Goal: Task Accomplishment & Management: Complete application form

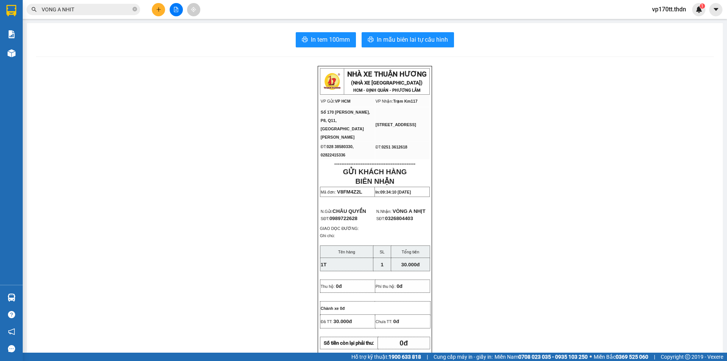
click at [120, 7] on input "VONG A NHIT" at bounding box center [86, 9] width 89 height 8
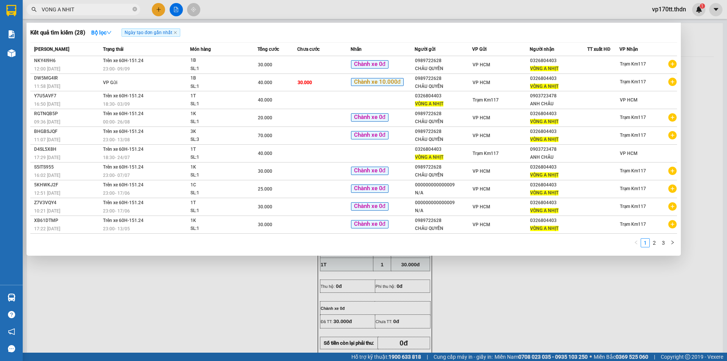
click at [120, 7] on input "VONG A NHIT" at bounding box center [86, 9] width 89 height 8
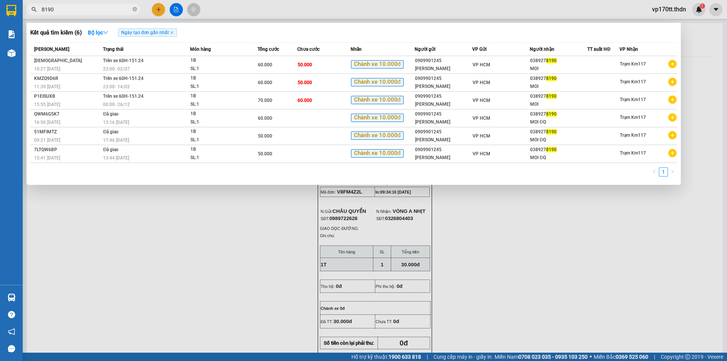
type input "8190"
click at [159, 9] on div at bounding box center [363, 180] width 727 height 361
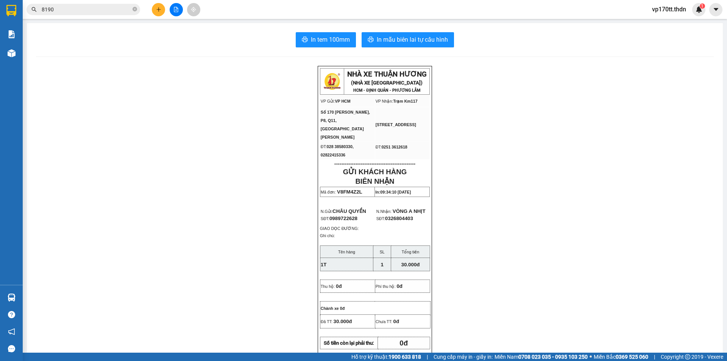
click at [159, 9] on icon "plus" at bounding box center [158, 9] width 0 height 4
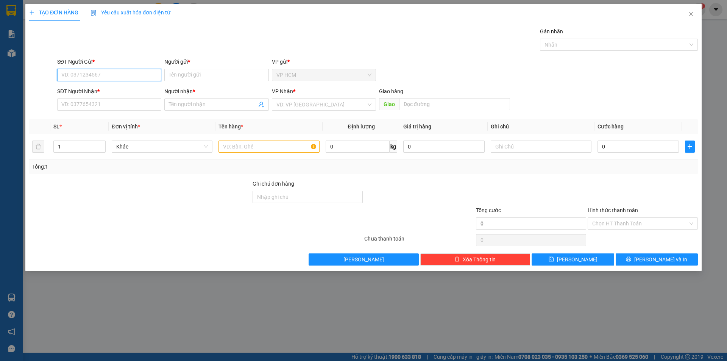
click at [119, 78] on input "SĐT Người Gửi *" at bounding box center [109, 75] width 104 height 12
click at [122, 92] on div "0909901245 - [PERSON_NAME]" at bounding box center [109, 90] width 95 height 8
type input "0909901245"
type input "[PERSON_NAME]"
type input "0389278190"
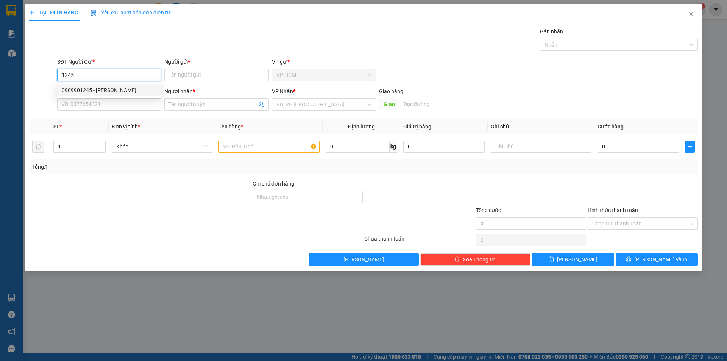
type input "MOI"
type input "60.000"
click at [596, 41] on div at bounding box center [615, 44] width 147 height 9
type input "0909901245"
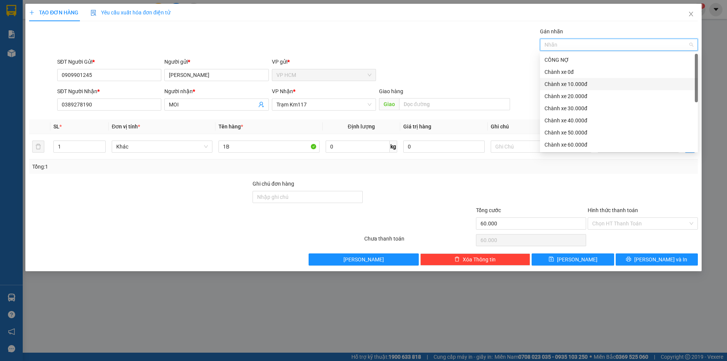
click at [576, 81] on div "Chành xe 10.000đ" at bounding box center [619, 84] width 149 height 8
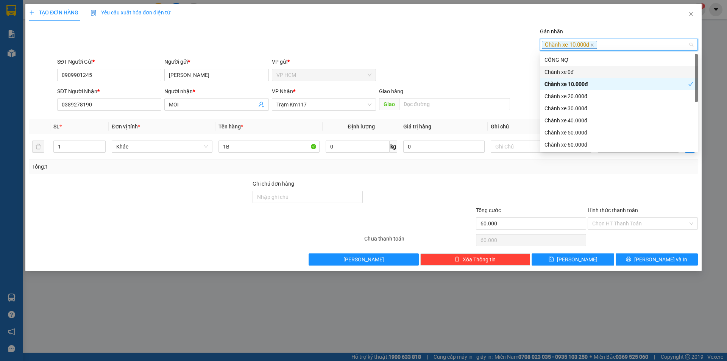
click at [417, 49] on div "Gán nhãn Chành xe 10.000đ" at bounding box center [378, 40] width 644 height 27
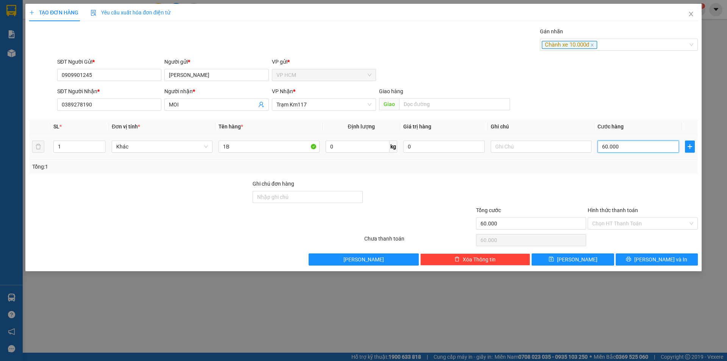
click at [630, 147] on input "60.000" at bounding box center [638, 147] width 81 height 12
click at [609, 222] on input "Hình thức thanh toán" at bounding box center [641, 223] width 96 height 11
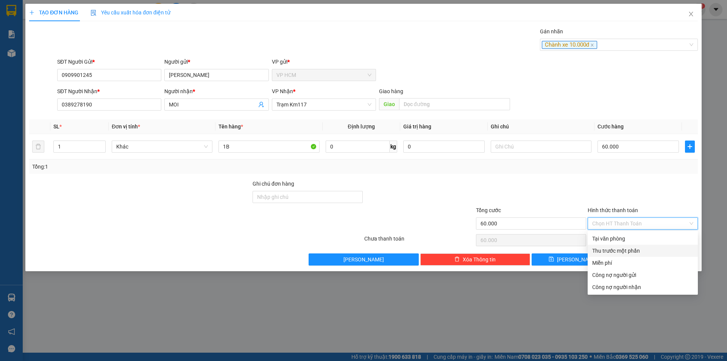
click at [610, 251] on div "Thu trước một phần" at bounding box center [643, 251] width 101 height 8
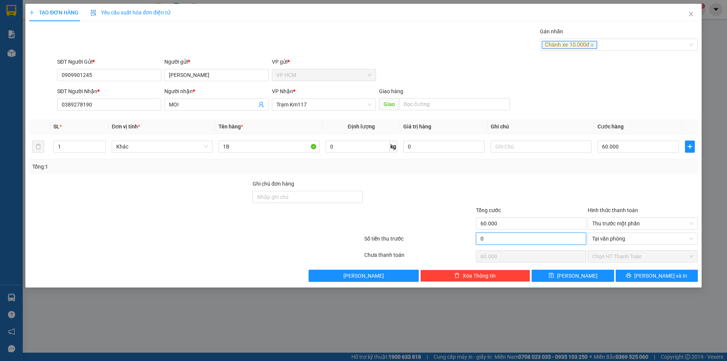
click at [483, 236] on input "0" at bounding box center [531, 239] width 110 height 12
type input "1"
type input "59.999"
type input "10"
type input "59.990"
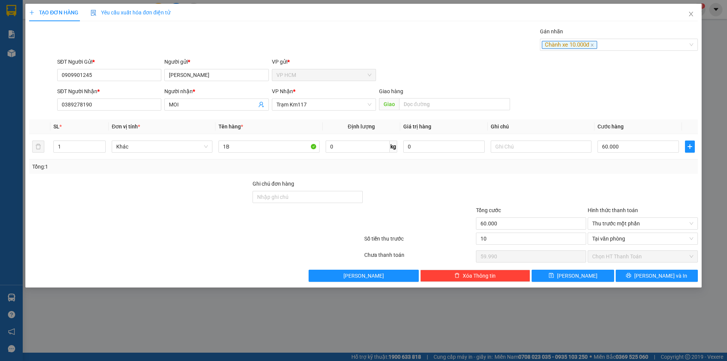
type input "10.000"
type input "50.000"
drag, startPoint x: 503, startPoint y: 189, endPoint x: 665, endPoint y: 253, distance: 174.7
click at [504, 188] on div at bounding box center [531, 193] width 112 height 27
click at [649, 278] on button "[PERSON_NAME] và In" at bounding box center [657, 276] width 82 height 12
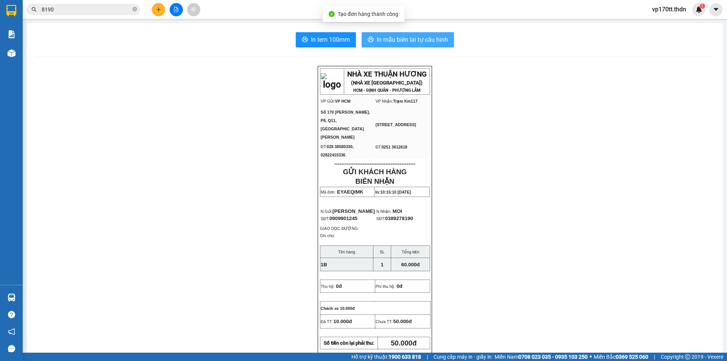
click at [387, 33] on button "In mẫu biên lai tự cấu hình" at bounding box center [408, 39] width 92 height 15
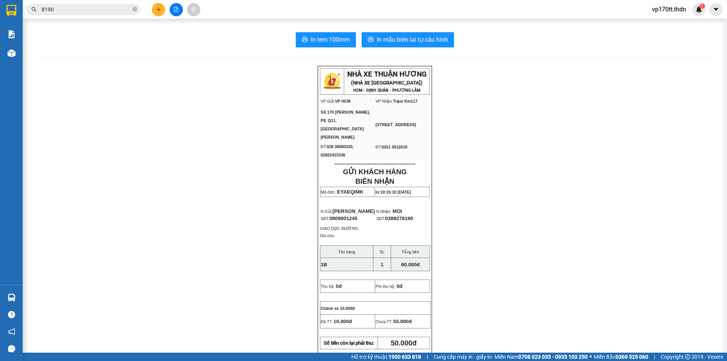
click at [154, 11] on button at bounding box center [158, 9] width 13 height 13
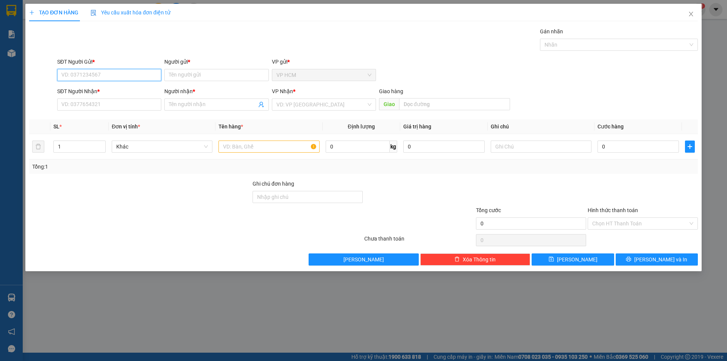
click at [102, 76] on input "SĐT Người Gửi *" at bounding box center [109, 75] width 104 height 12
click at [111, 90] on div "0779938656 - HÙNG" at bounding box center [109, 90] width 95 height 8
type input "0779938656"
type input "HÙNG"
type input "0356221723"
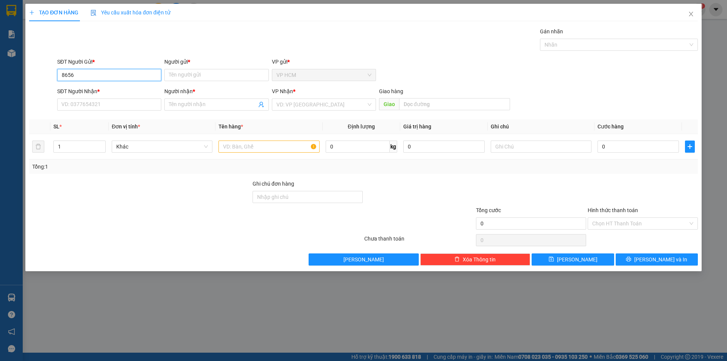
type input "THI PL"
type input "[PERSON_NAME]"
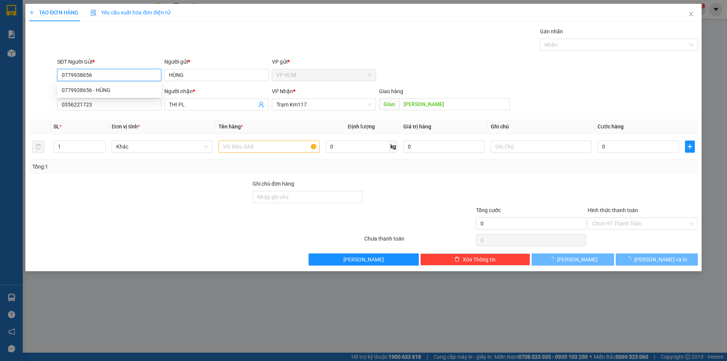
type input "30.000"
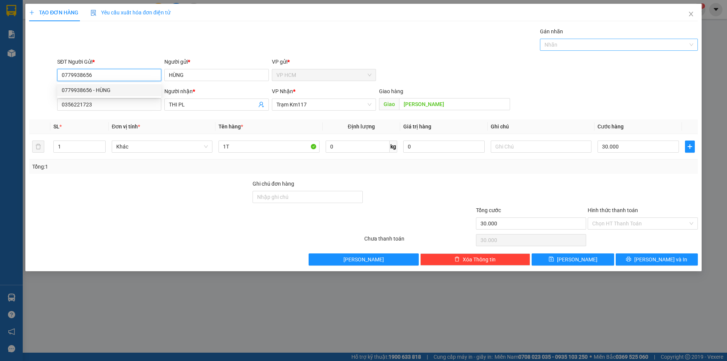
click at [541, 39] on div "Nhãn" at bounding box center [619, 45] width 158 height 12
type input "0779938656"
click at [555, 46] on div at bounding box center [615, 44] width 147 height 9
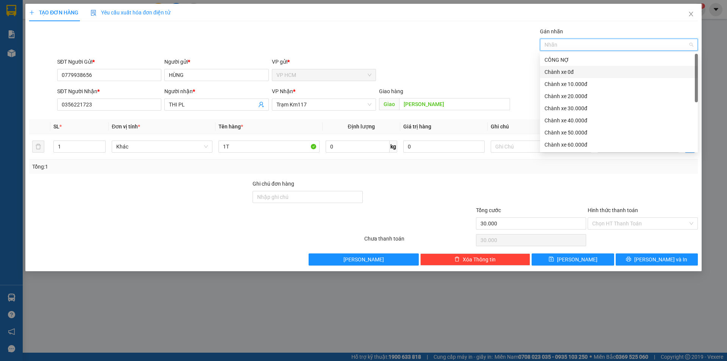
click at [559, 75] on div "Chành xe 0đ" at bounding box center [619, 72] width 149 height 8
click at [425, 42] on div "Gán nhãn Chành xe 0đ" at bounding box center [378, 40] width 644 height 27
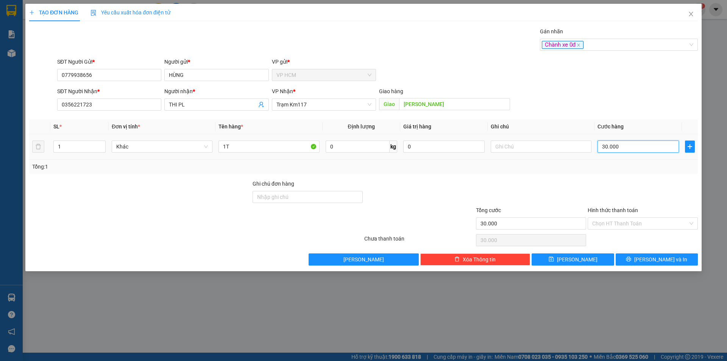
click at [635, 151] on input "30.000" at bounding box center [638, 147] width 81 height 12
click at [604, 224] on input "Hình thức thanh toán" at bounding box center [641, 223] width 96 height 11
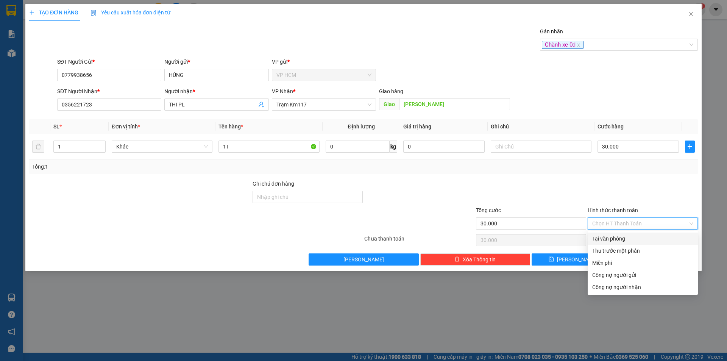
click at [607, 237] on div "Tại văn phòng" at bounding box center [643, 239] width 101 height 8
type input "0"
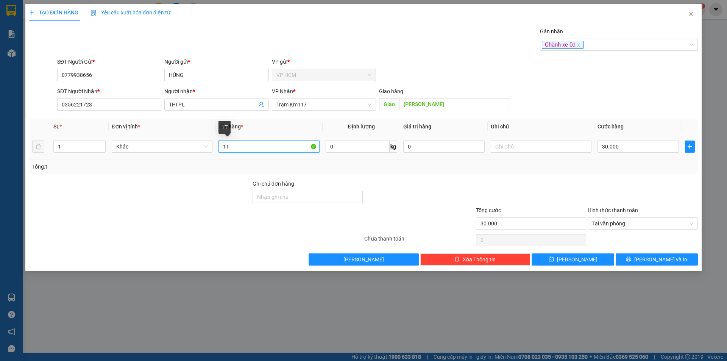
click at [270, 149] on input "1T" at bounding box center [269, 147] width 101 height 12
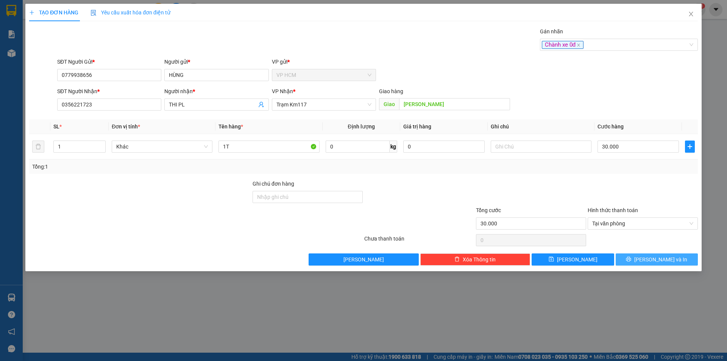
click at [653, 263] on span "[PERSON_NAME] và In" at bounding box center [661, 259] width 53 height 8
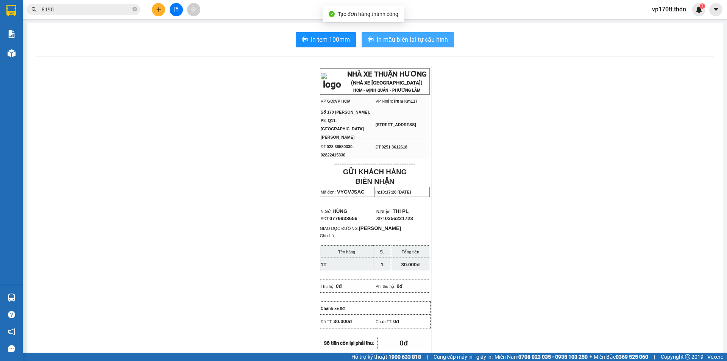
click at [425, 37] on span "In mẫu biên lai tự cấu hình" at bounding box center [412, 39] width 71 height 9
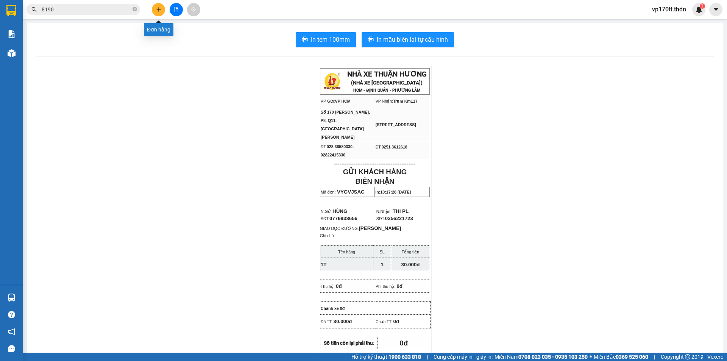
click at [155, 10] on button at bounding box center [158, 9] width 13 height 13
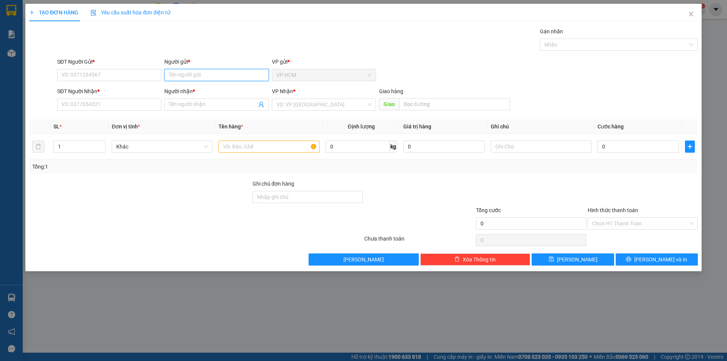
click at [198, 78] on input "Người gửi *" at bounding box center [216, 75] width 104 height 12
type input "[PERSON_NAME]"
click at [230, 87] on div "NGUYÊN HƯNG - 0938769740" at bounding box center [216, 90] width 95 height 8
type input "0938769740"
type input "[PERSON_NAME]"
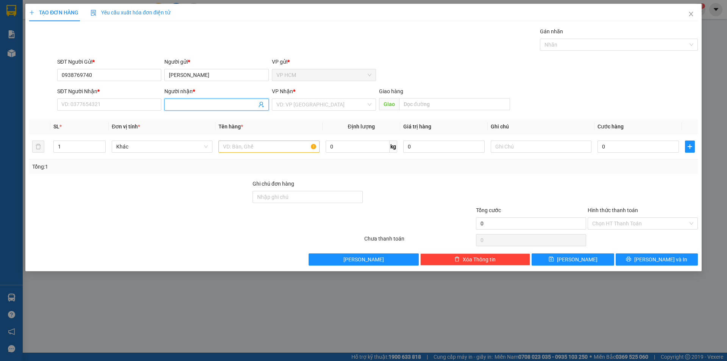
click at [262, 102] on icon "user-add" at bounding box center [261, 105] width 6 height 6
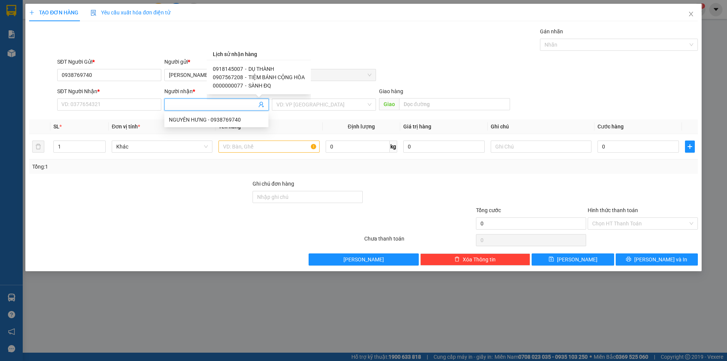
click at [270, 69] on span "DỤ THÀNH" at bounding box center [262, 69] width 26 height 6
type input "0918145007"
type input "DỤ THÀNH"
type input "KM115"
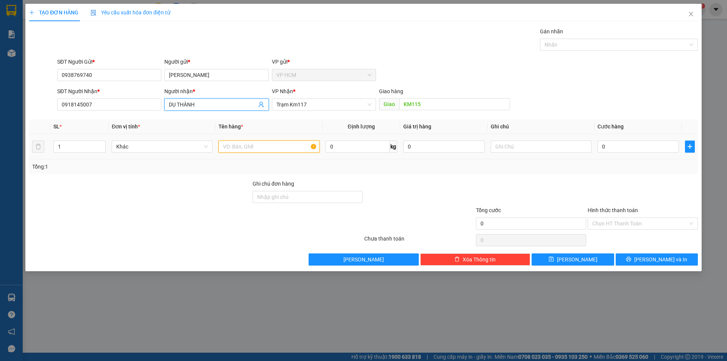
click at [285, 150] on input "text" at bounding box center [269, 147] width 101 height 12
type input "4B"
click at [79, 141] on div "1" at bounding box center [79, 147] width 52 height 12
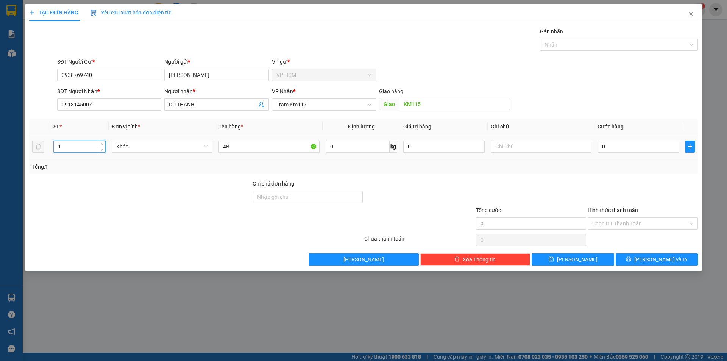
click at [82, 149] on input "1" at bounding box center [80, 146] width 52 height 11
type input "4"
click at [592, 43] on div at bounding box center [615, 44] width 147 height 9
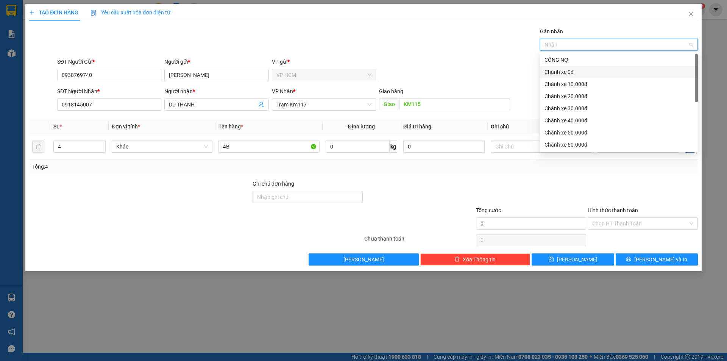
click at [574, 74] on div "Chành xe 0đ" at bounding box center [619, 72] width 149 height 8
click at [574, 74] on div "Chành xe 0đ" at bounding box center [617, 72] width 144 height 8
click at [577, 84] on div "Chành xe 10.000đ" at bounding box center [619, 84] width 149 height 8
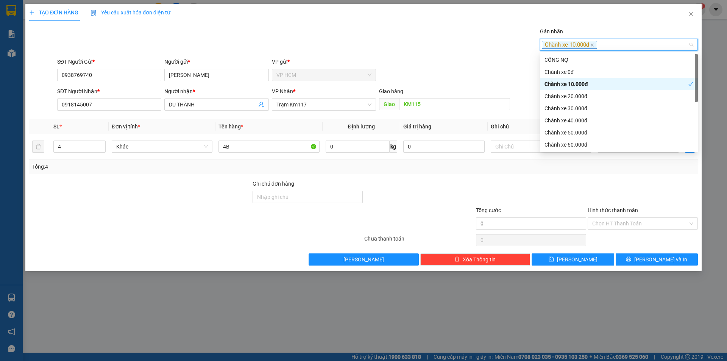
click at [372, 48] on div "Gán nhãn Chành xe 10.000đ" at bounding box center [378, 40] width 644 height 27
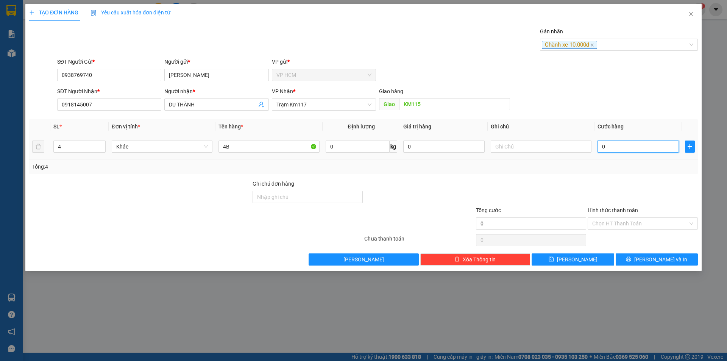
click at [632, 143] on input "0" at bounding box center [638, 147] width 81 height 12
type input "9"
type input "90"
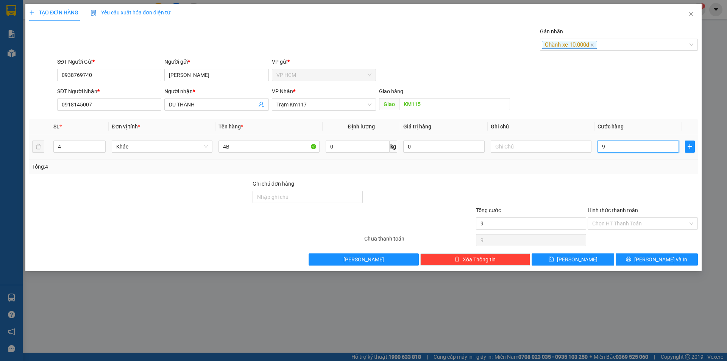
type input "90"
type input "90.000"
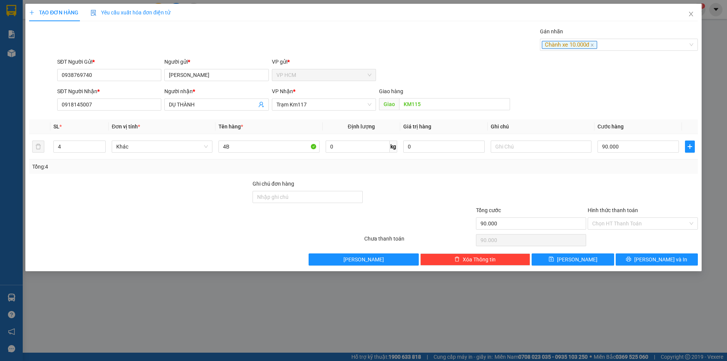
click at [626, 173] on div "Tổng: 4" at bounding box center [363, 166] width 669 height 14
click at [626, 215] on div "Hình thức thanh toán" at bounding box center [643, 211] width 110 height 11
click at [622, 219] on input "Hình thức thanh toán" at bounding box center [641, 223] width 96 height 11
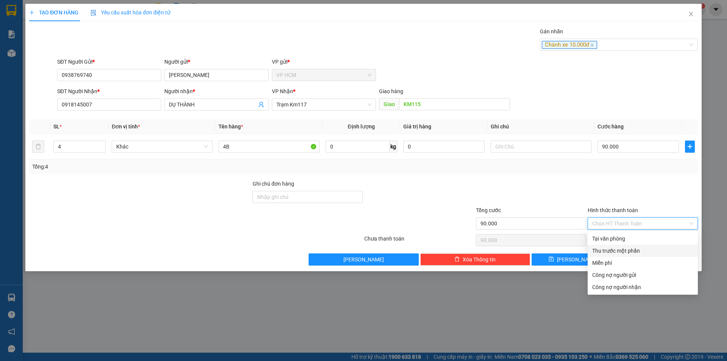
click at [622, 252] on div "Thu trước một phần" at bounding box center [643, 251] width 101 height 8
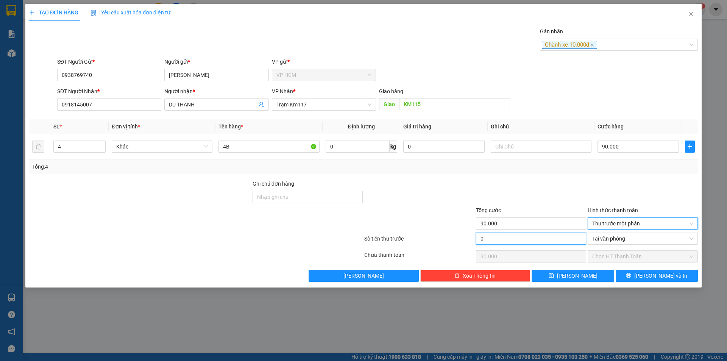
click at [545, 242] on input "0" at bounding box center [531, 239] width 110 height 12
type input "10"
type input "89.990"
type input "10.000"
type input "80.000"
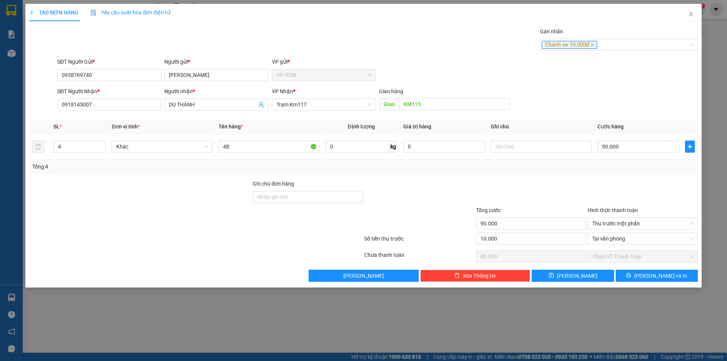
click at [542, 188] on div at bounding box center [531, 193] width 112 height 27
click at [677, 275] on button "[PERSON_NAME] và In" at bounding box center [657, 276] width 82 height 12
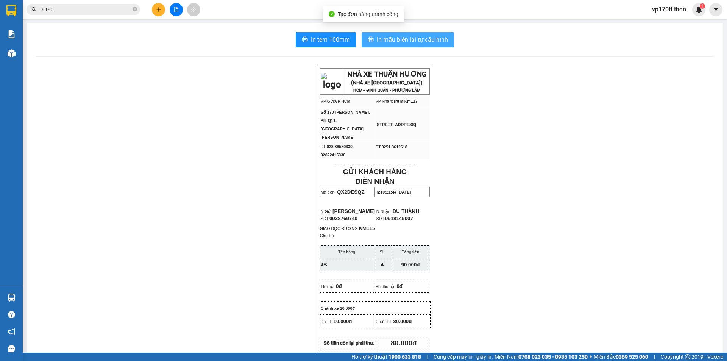
click at [387, 47] on button "In mẫu biên lai tự cấu hình" at bounding box center [408, 39] width 92 height 15
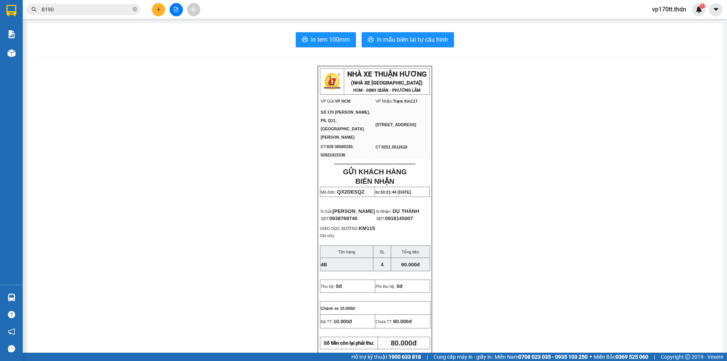
click at [89, 9] on input "8190" at bounding box center [86, 9] width 89 height 8
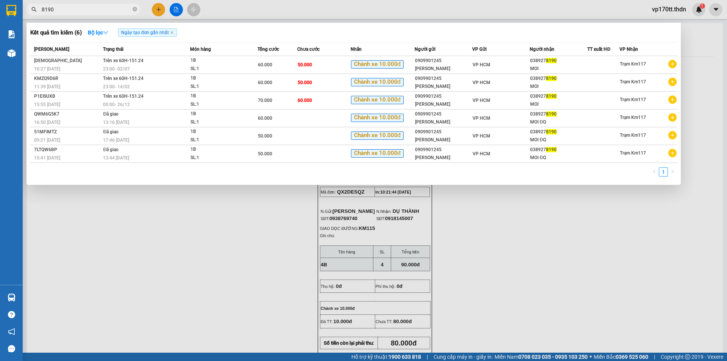
click at [89, 9] on input "8190" at bounding box center [86, 9] width 89 height 8
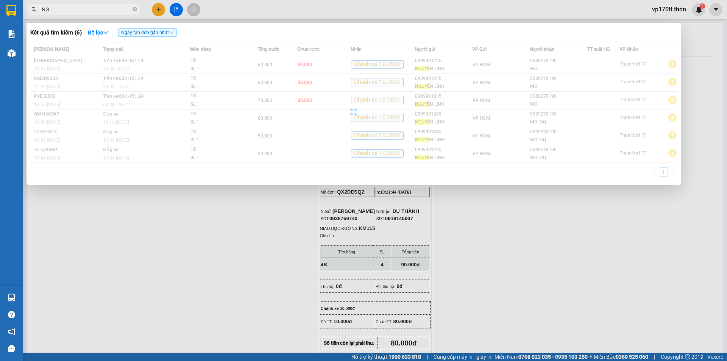
type input "N"
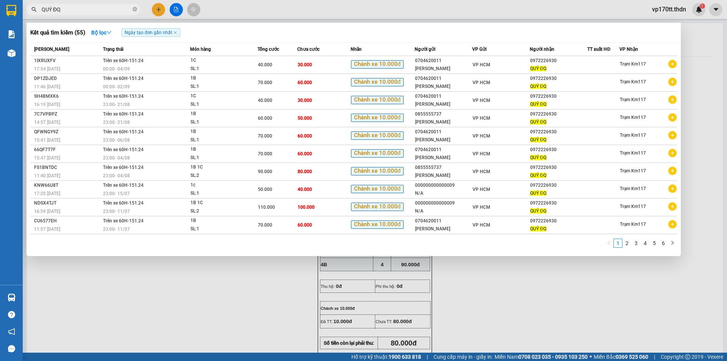
type input "QUÝ ĐQ"
click at [155, 12] on div at bounding box center [363, 180] width 727 height 361
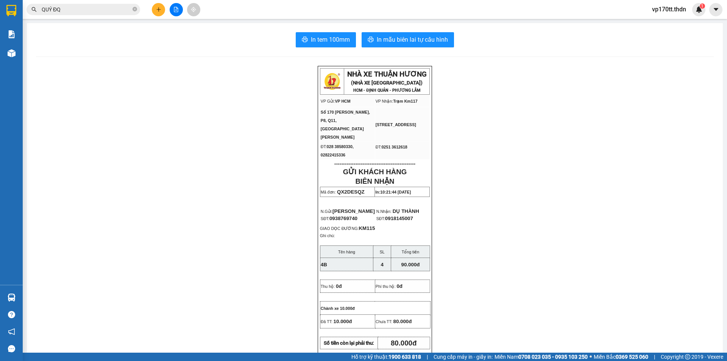
click at [155, 12] on button at bounding box center [158, 9] width 13 height 13
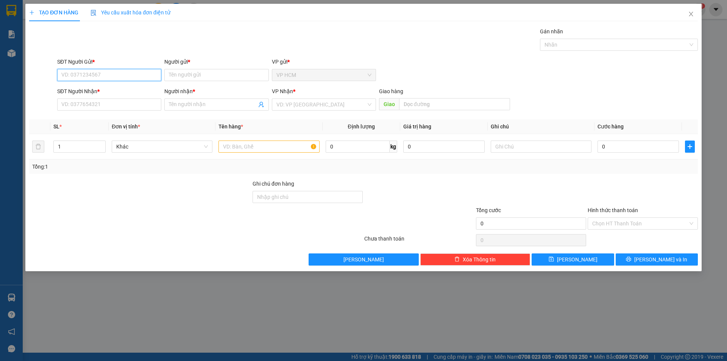
click at [107, 74] on input "SĐT Người Gửi *" at bounding box center [109, 75] width 104 height 12
click at [111, 86] on div "0855555737 - [PERSON_NAME]" at bounding box center [109, 90] width 104 height 12
type input "0855555737"
type input "[PERSON_NAME]"
type input "0972226930"
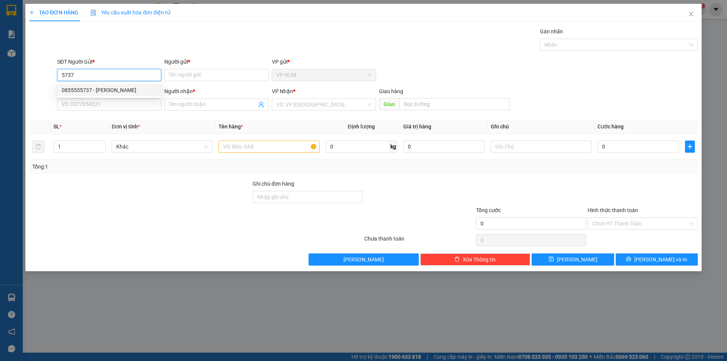
type input "QUÝ ĐQ"
type input "60.000"
click at [622, 48] on div at bounding box center [615, 44] width 147 height 9
type input "0855555737"
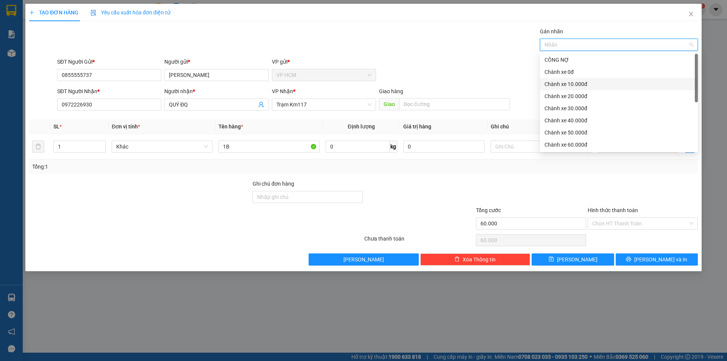
click at [592, 84] on div "Chành xe 10.000đ" at bounding box center [619, 84] width 149 height 8
drag, startPoint x: 380, startPoint y: 38, endPoint x: 616, endPoint y: 156, distance: 263.5
click at [382, 38] on div "Gán nhãn Chành xe 10.000đ" at bounding box center [378, 40] width 644 height 27
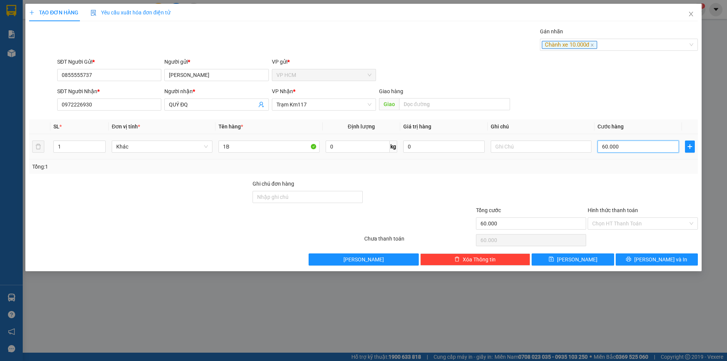
click at [636, 145] on input "60.000" at bounding box center [638, 147] width 81 height 12
click at [618, 222] on input "Hình thức thanh toán" at bounding box center [641, 223] width 96 height 11
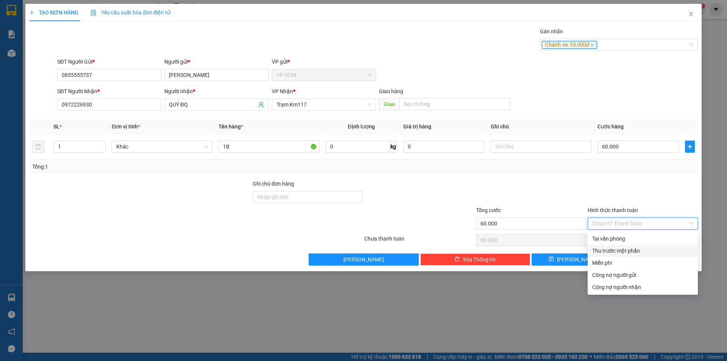
drag, startPoint x: 616, startPoint y: 250, endPoint x: 558, endPoint y: 245, distance: 57.5
click at [615, 250] on div "Thu trước một phần" at bounding box center [643, 251] width 101 height 8
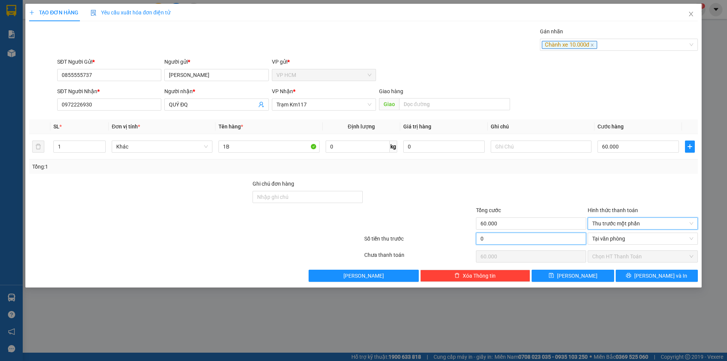
drag, startPoint x: 555, startPoint y: 242, endPoint x: 559, endPoint y: 200, distance: 42.6
click at [555, 242] on input "0" at bounding box center [531, 239] width 110 height 12
type input "1"
type input "59.999"
type input "10"
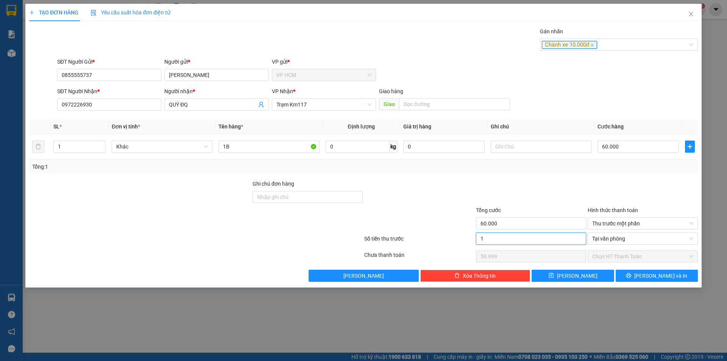
type input "59.990"
type input "10.000"
type input "50.000"
click at [560, 191] on div at bounding box center [531, 193] width 112 height 27
click at [661, 265] on div "Transit Pickup Surcharge Ids Transit Deliver Surcharge Ids Transit Deliver Surc…" at bounding box center [363, 154] width 669 height 255
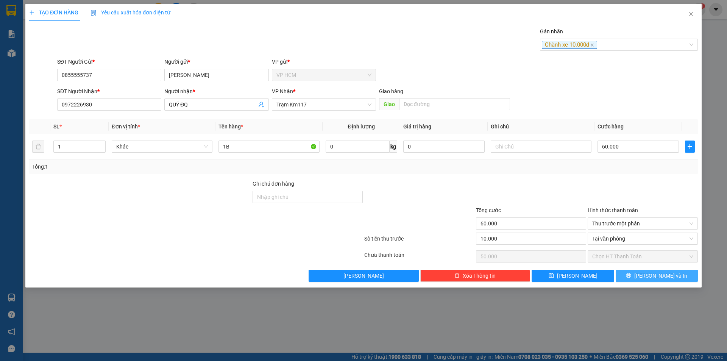
click at [666, 274] on span "[PERSON_NAME] và In" at bounding box center [661, 276] width 53 height 8
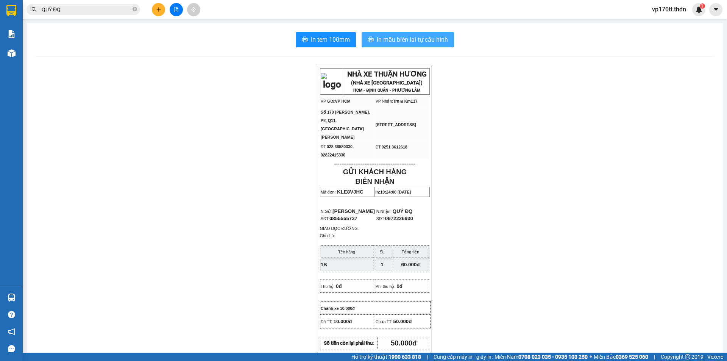
click at [402, 32] on button "In mẫu biên lai tự cấu hình" at bounding box center [408, 39] width 92 height 15
click at [345, 216] on span "0855555737" at bounding box center [344, 219] width 28 height 6
copy span "0855555737"
click at [161, 17] on div "Kết quả tìm kiếm ( 55 ) Bộ lọc Ngày tạo đơn gần nhất Mã ĐH Trạng thái Món hàng …" at bounding box center [363, 9] width 727 height 19
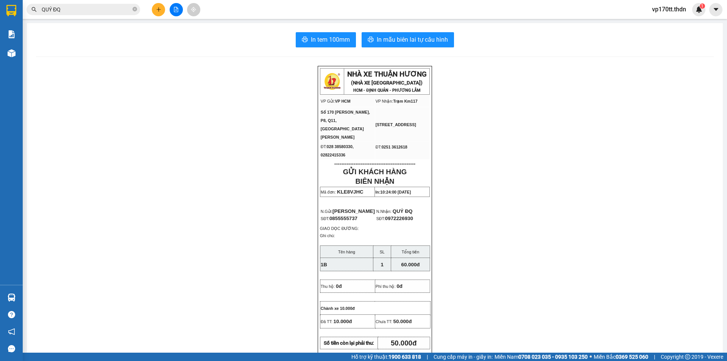
click at [161, 13] on button at bounding box center [158, 9] width 13 height 13
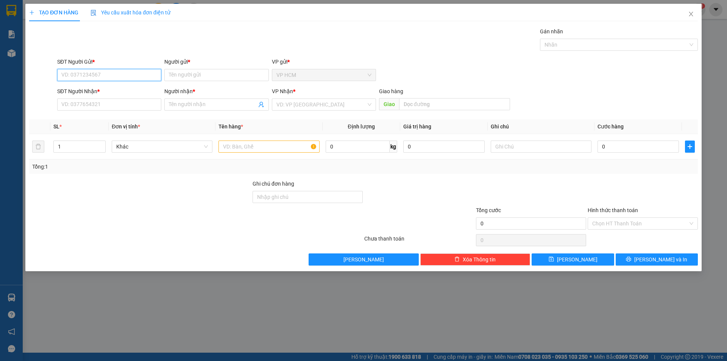
click at [121, 78] on input "SĐT Người Gửi *" at bounding box center [109, 75] width 104 height 12
paste input "0855555737"
type input "0855555737"
click at [114, 88] on div "0855555737 - [PERSON_NAME]" at bounding box center [109, 90] width 95 height 8
type input "[PERSON_NAME]"
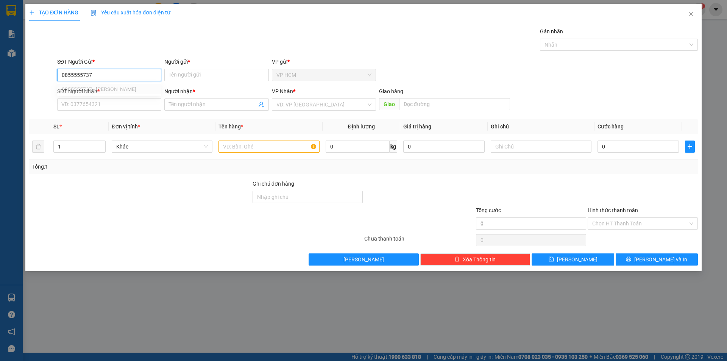
type input "0972226930"
type input "QUÝ ĐQ"
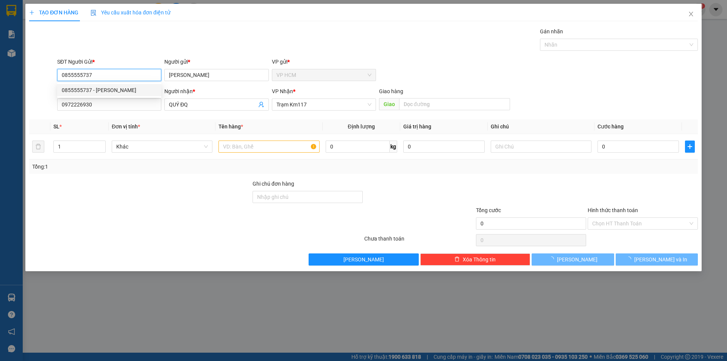
type input "60.000"
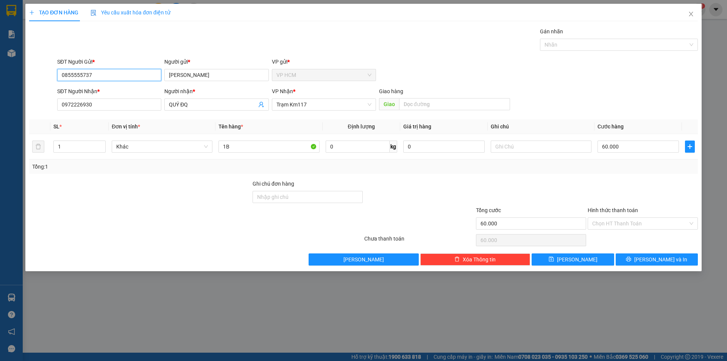
type input "0855555737"
click at [595, 54] on div "Transit Pickup Surcharge Ids Transit Deliver Surcharge Ids Transit Deliver Surc…" at bounding box center [363, 146] width 669 height 238
click at [602, 40] on div at bounding box center [615, 44] width 147 height 9
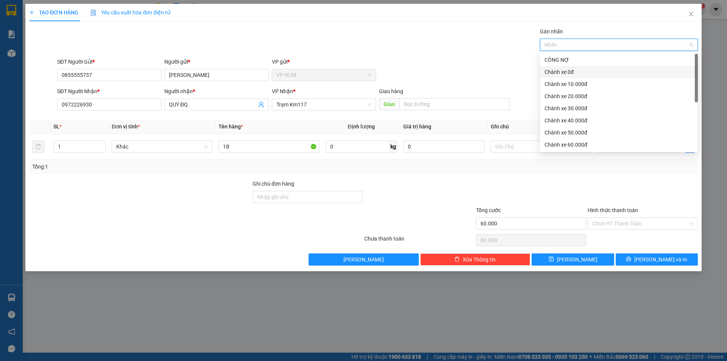
click at [561, 70] on div "Chành xe 0đ" at bounding box center [619, 72] width 149 height 8
drag, startPoint x: 428, startPoint y: 50, endPoint x: 600, endPoint y: 167, distance: 207.6
click at [432, 54] on div "Transit Pickup Surcharge Ids Transit Deliver Surcharge Ids Transit Deliver Surc…" at bounding box center [363, 146] width 669 height 238
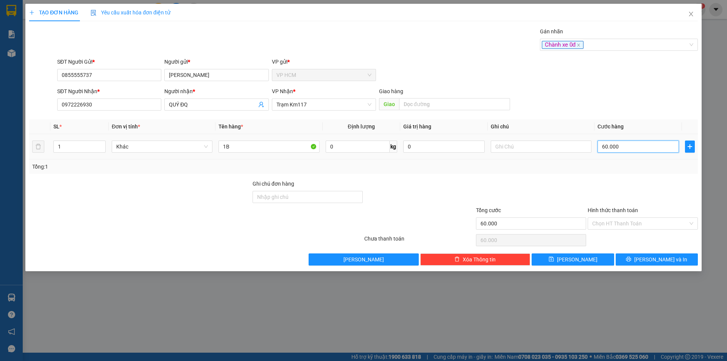
click at [639, 141] on input "60.000" at bounding box center [638, 147] width 81 height 12
type input "7"
type input "70"
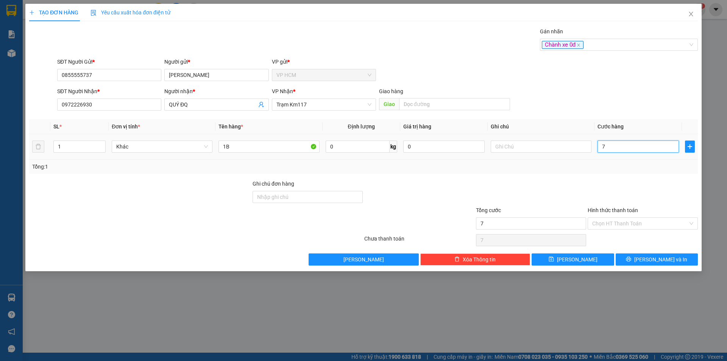
type input "70"
type input "70.000"
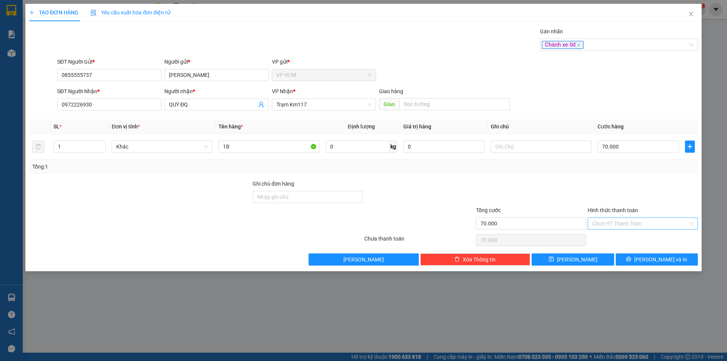
drag, startPoint x: 631, startPoint y: 176, endPoint x: 621, endPoint y: 220, distance: 45.9
click at [629, 186] on div "Transit Pickup Surcharge Ids Transit Deliver Surcharge Ids Transit Deliver Surc…" at bounding box center [363, 146] width 669 height 238
click at [621, 222] on input "Hình thức thanh toán" at bounding box center [641, 223] width 96 height 11
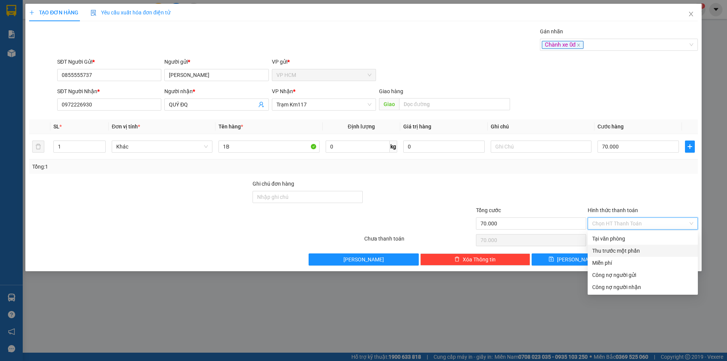
drag, startPoint x: 613, startPoint y: 251, endPoint x: 579, endPoint y: 245, distance: 35.1
click at [613, 251] on div "Thu trước một phần" at bounding box center [643, 251] width 101 height 8
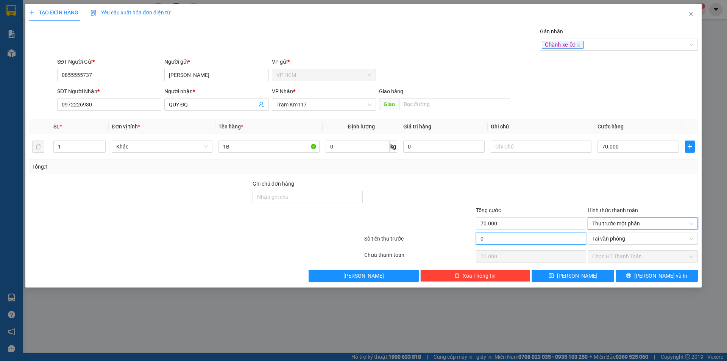
click at [569, 243] on input "0" at bounding box center [531, 239] width 110 height 12
type input "1"
type input "69.999"
type input "10"
type input "69.990"
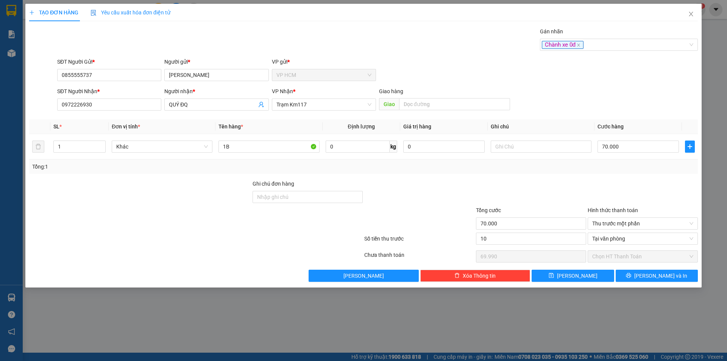
type input "10.000"
type input "60.000"
drag, startPoint x: 550, startPoint y: 190, endPoint x: 466, endPoint y: 166, distance: 87.4
click at [550, 190] on div at bounding box center [531, 193] width 112 height 27
click at [629, 281] on button "[PERSON_NAME] và In" at bounding box center [657, 276] width 82 height 12
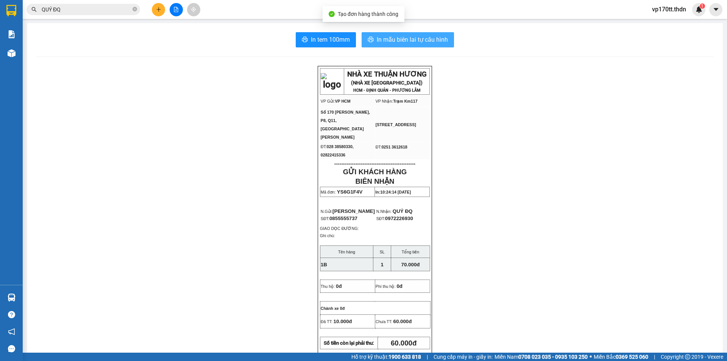
click at [390, 38] on span "In mẫu biên lai tự cấu hình" at bounding box center [412, 39] width 71 height 9
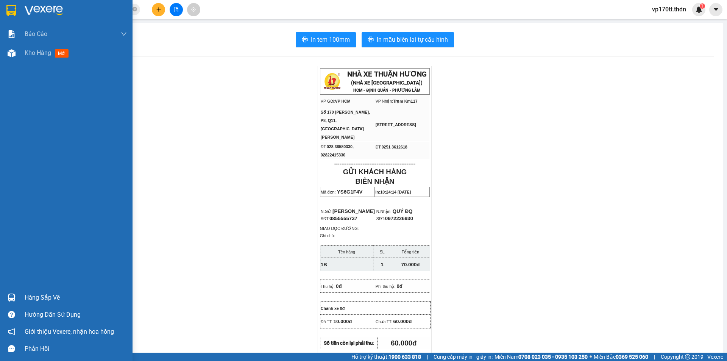
click at [11, 12] on img at bounding box center [11, 10] width 10 height 11
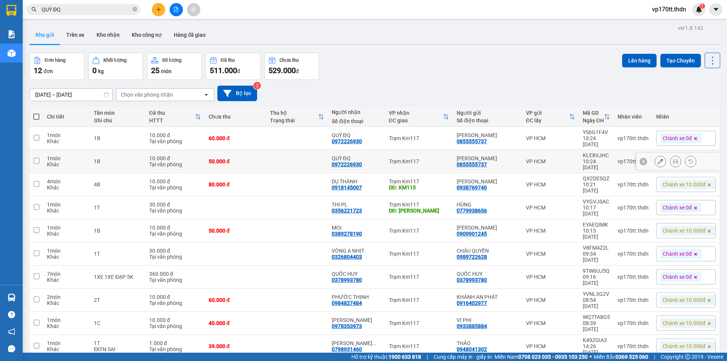
click at [657, 160] on button at bounding box center [660, 161] width 11 height 13
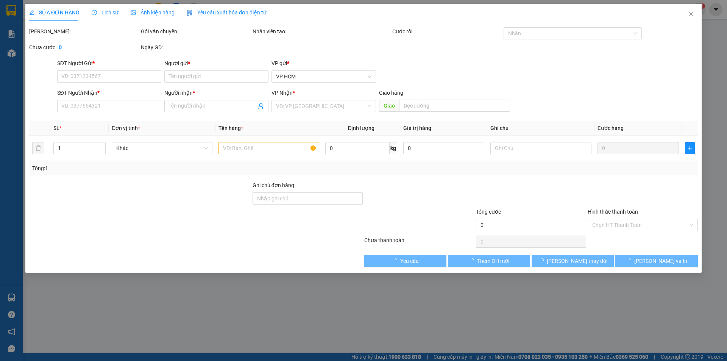
type input "0855555737"
type input "[PERSON_NAME]"
type input "0972226930"
type input "QUÝ ĐQ"
type input "60.000"
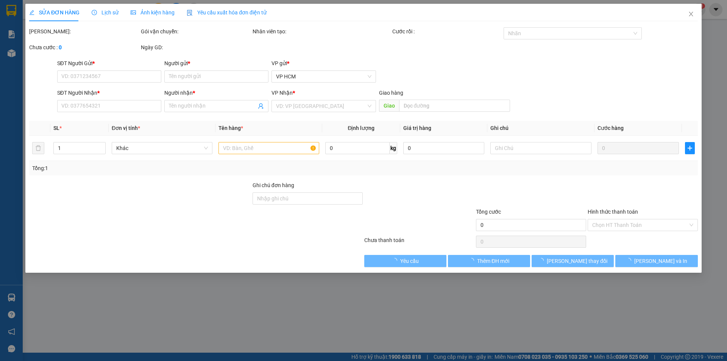
type input "10.000"
type input "50.000"
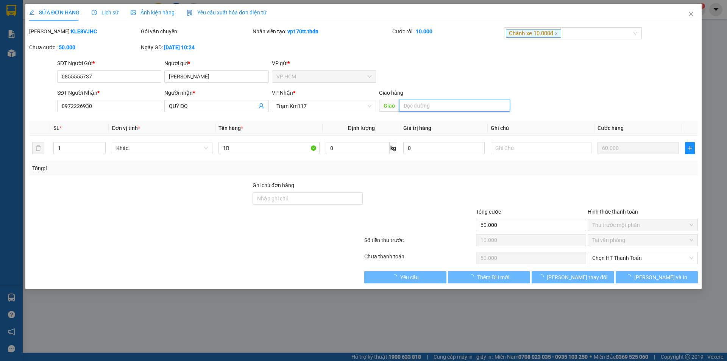
click at [440, 108] on input "text" at bounding box center [454, 106] width 111 height 12
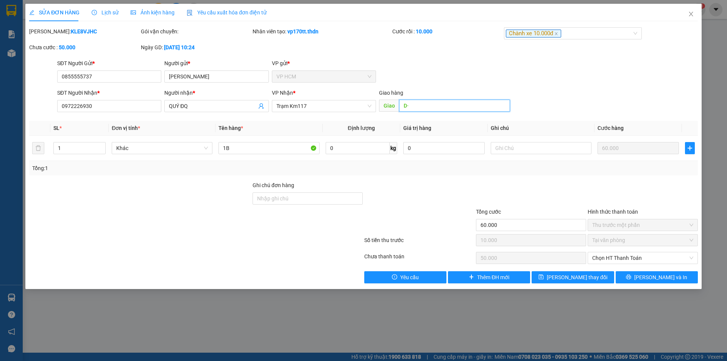
type input "D"
type input "Đ"
click at [521, 144] on input "text" at bounding box center [541, 148] width 101 height 12
type input "D"
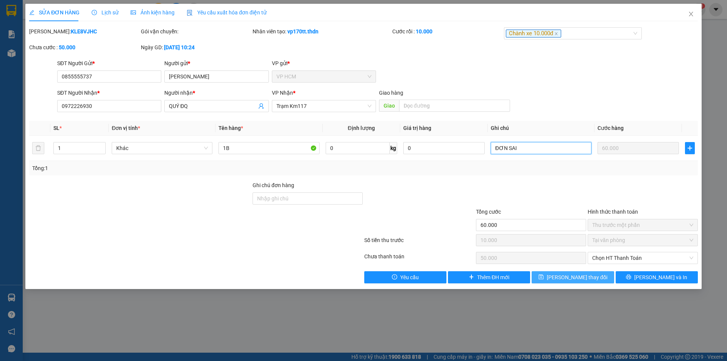
type input "ĐƠN SAI"
click at [571, 279] on span "[PERSON_NAME] thay đổi" at bounding box center [577, 277] width 61 height 8
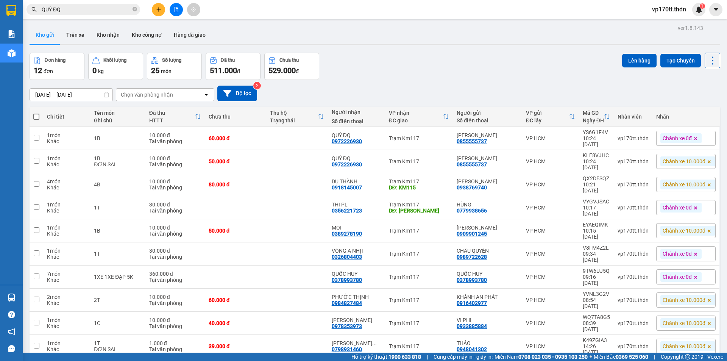
click at [78, 5] on span "QUÝ ĐQ" at bounding box center [84, 9] width 114 height 11
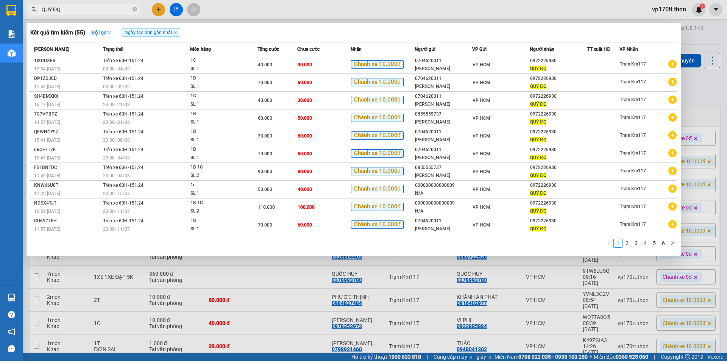
click at [78, 5] on span "QUÝ ĐQ" at bounding box center [84, 9] width 114 height 11
click at [80, 8] on input "QUÝ ĐQ" at bounding box center [86, 9] width 89 height 8
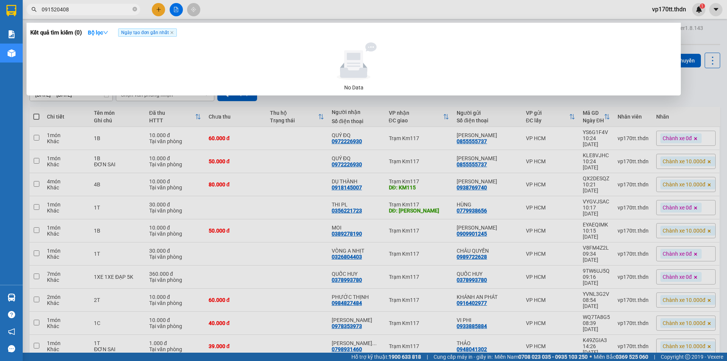
click at [88, 13] on input "091520408" at bounding box center [86, 9] width 89 height 8
type input "091520408"
click at [153, 9] on div at bounding box center [363, 180] width 727 height 361
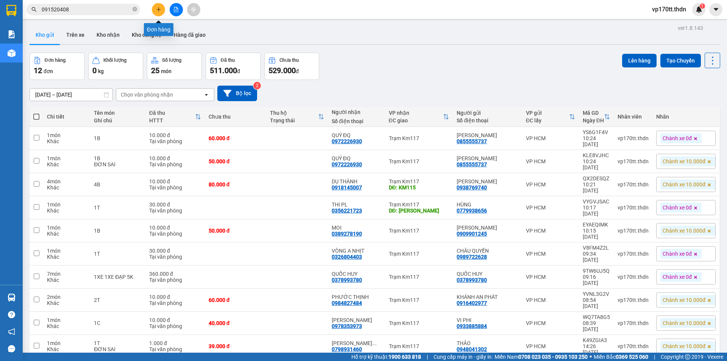
click at [163, 11] on button at bounding box center [158, 9] width 13 height 13
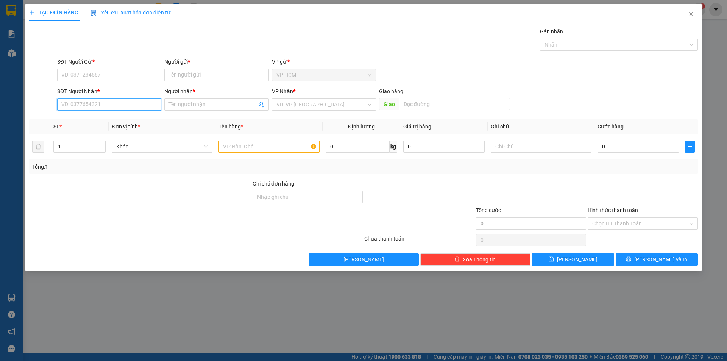
click at [126, 104] on input "SĐT Người Nhận *" at bounding box center [109, 105] width 104 height 12
paste input "091520408"
type input "091520408"
click at [208, 108] on input "Người nhận *" at bounding box center [213, 104] width 88 height 8
type input "A SÁNG"
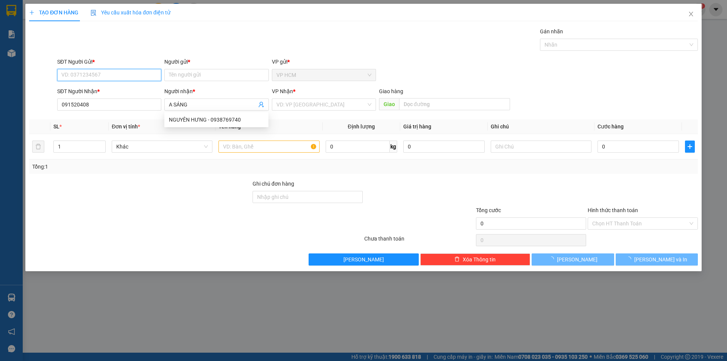
click at [133, 73] on input "SĐT Người Gửi *" at bounding box center [109, 75] width 104 height 12
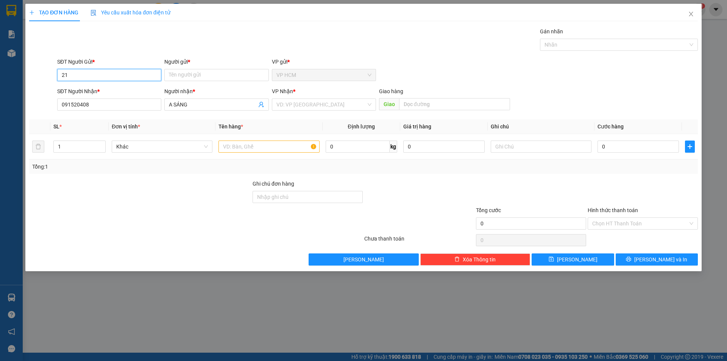
type input "211"
click at [132, 78] on input "211" at bounding box center [109, 75] width 104 height 12
type input "0903635028"
click at [214, 82] on div "Người gửi * Tên người gửi" at bounding box center [216, 71] width 104 height 27
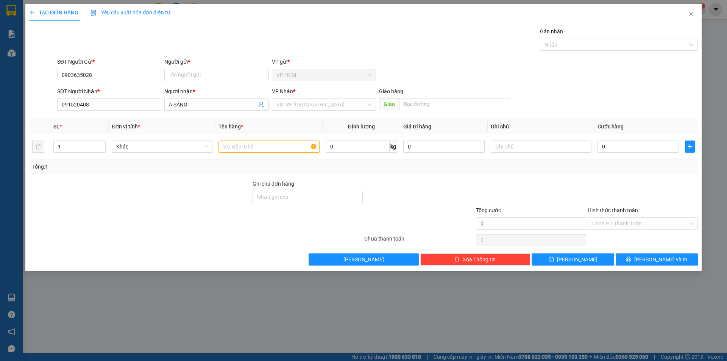
click at [217, 68] on div "Người gửi *" at bounding box center [216, 63] width 104 height 11
click at [228, 81] on div "Người gửi * Tên người gửi" at bounding box center [216, 71] width 104 height 27
click at [225, 66] on div "Người gửi *" at bounding box center [216, 63] width 104 height 11
click at [225, 69] on input "Người gửi *" at bounding box center [216, 75] width 104 height 12
type input "KHÁNH HÒA"
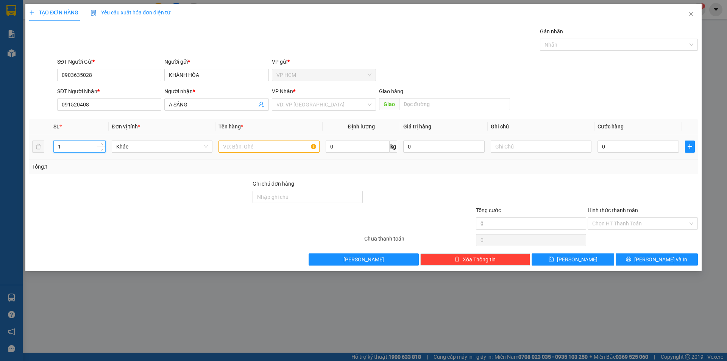
drag, startPoint x: 86, startPoint y: 142, endPoint x: 59, endPoint y: 149, distance: 28.1
click at [59, 149] on input "1" at bounding box center [80, 146] width 52 height 11
type input "6"
click at [272, 141] on input "text" at bounding box center [269, 147] width 101 height 12
type input "6C"
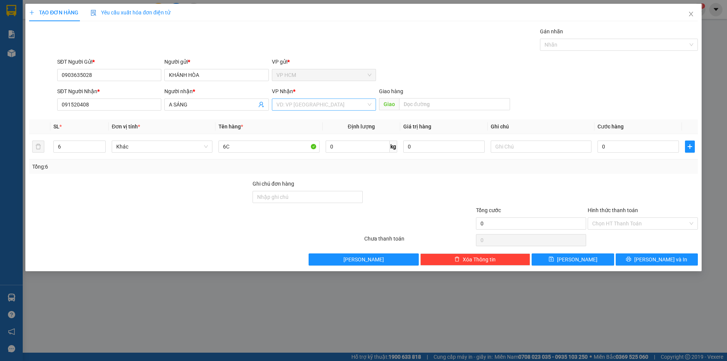
click at [308, 100] on input "search" at bounding box center [322, 104] width 90 height 11
click at [311, 133] on div "Trạm Km117" at bounding box center [324, 132] width 95 height 8
click at [628, 46] on div at bounding box center [615, 44] width 147 height 9
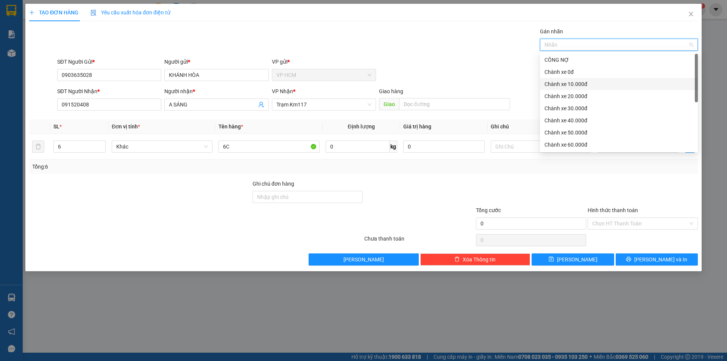
click at [573, 79] on div "Chành xe 10.000đ" at bounding box center [619, 84] width 158 height 12
drag, startPoint x: 431, startPoint y: 47, endPoint x: 448, endPoint y: 56, distance: 19.5
click at [435, 49] on div "Gán nhãn Chành xe 10.000đ" at bounding box center [378, 40] width 644 height 27
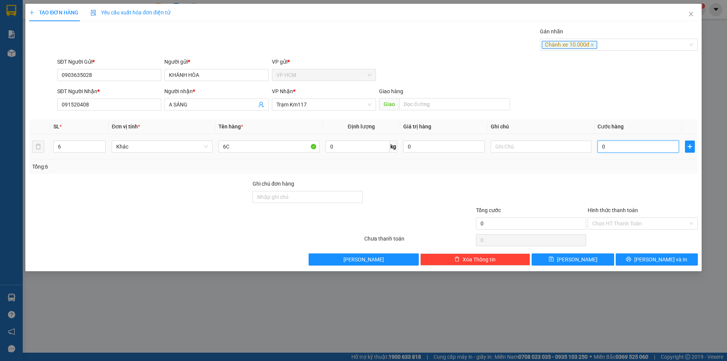
click at [640, 149] on input "0" at bounding box center [638, 147] width 81 height 12
type input "01"
type input "1"
type input "013"
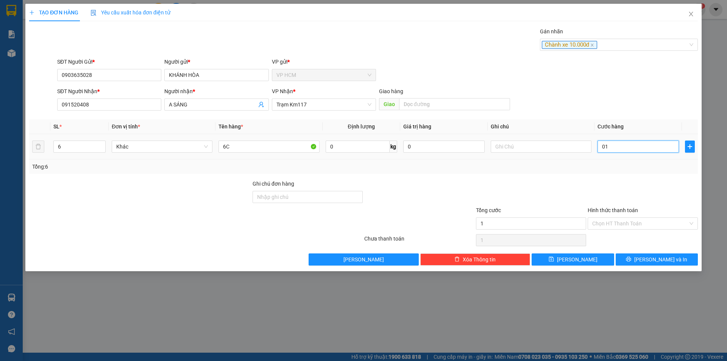
type input "13"
type input "0.130"
type input "130"
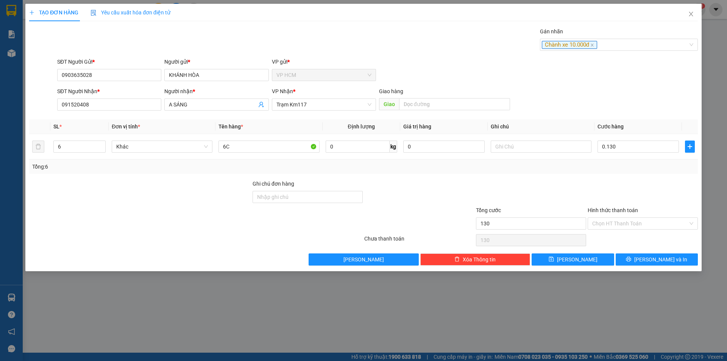
type input "130.000"
click at [615, 186] on div at bounding box center [643, 193] width 112 height 27
click at [619, 224] on input "Hình thức thanh toán" at bounding box center [641, 223] width 96 height 11
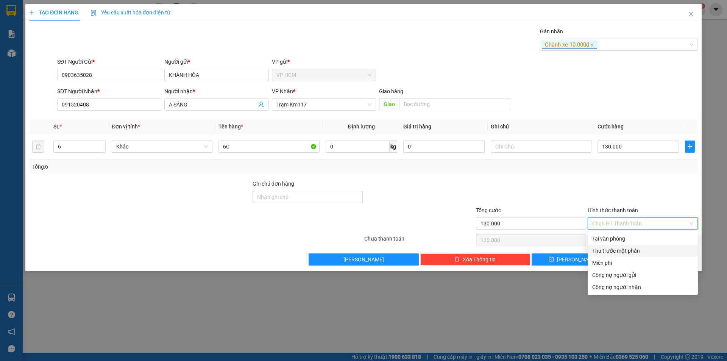
click at [612, 253] on div "Thu trước một phần" at bounding box center [643, 251] width 101 height 8
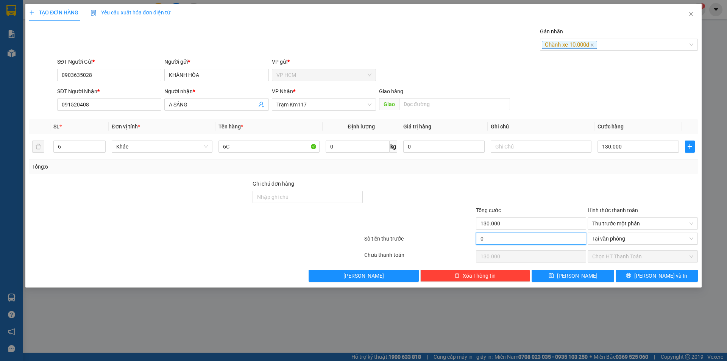
click at [558, 237] on input "0" at bounding box center [531, 239] width 110 height 12
click at [553, 186] on div at bounding box center [531, 193] width 112 height 27
type input "10.000"
type input "120.000"
click at [653, 275] on span "[PERSON_NAME] và In" at bounding box center [661, 276] width 53 height 8
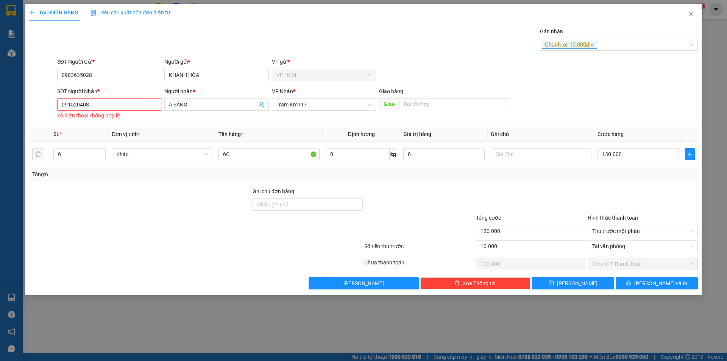
click at [122, 102] on input "091520408" at bounding box center [109, 105] width 104 height 12
click at [71, 108] on input "091520408" at bounding box center [109, 105] width 104 height 12
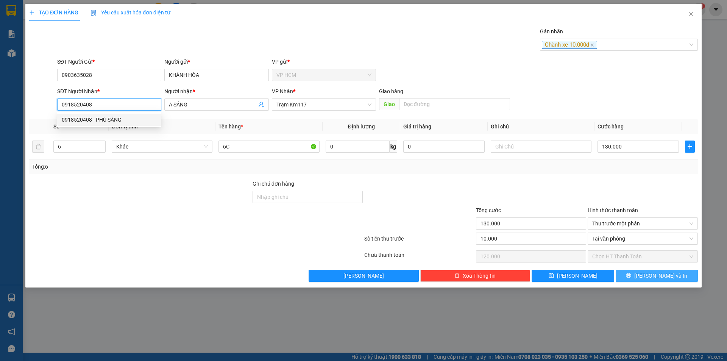
type input "0918520408"
click at [663, 278] on span "[PERSON_NAME] và In" at bounding box center [661, 276] width 53 height 8
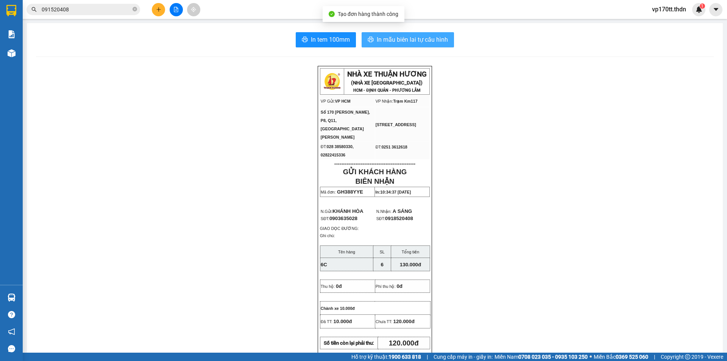
click at [430, 37] on span "In mẫu biên lai tự cấu hình" at bounding box center [412, 39] width 71 height 9
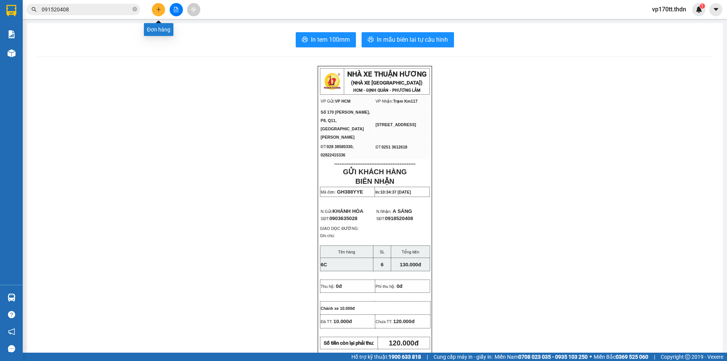
click at [157, 13] on button at bounding box center [158, 9] width 13 height 13
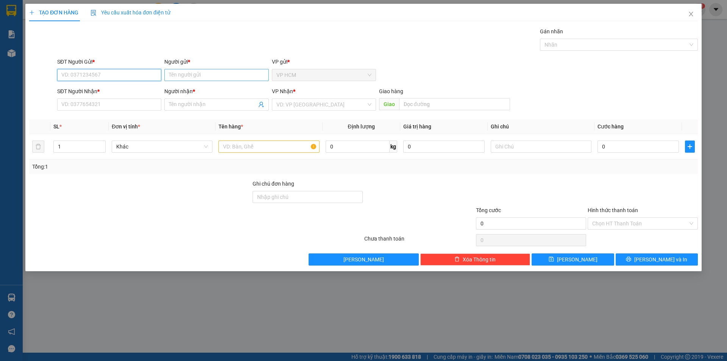
click at [191, 78] on input "Người gửi *" at bounding box center [216, 75] width 104 height 12
type input "VI PHI"
click at [196, 91] on div "VI PHI - 0933885884" at bounding box center [216, 90] width 95 height 8
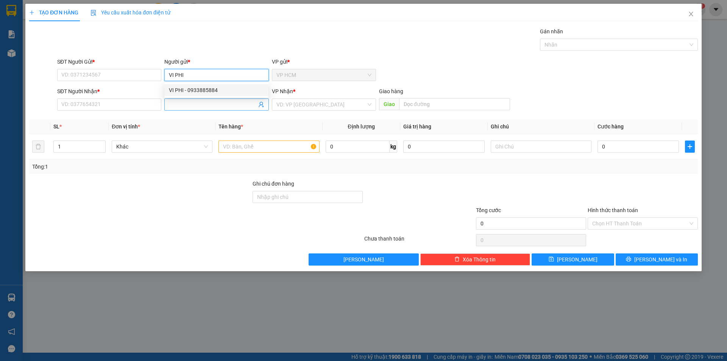
type input "0933885884"
type input "VI PHI"
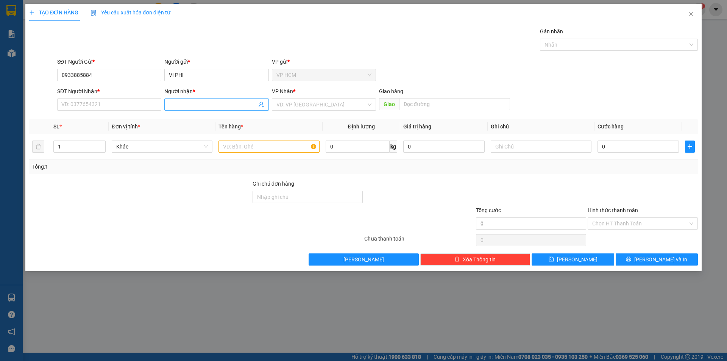
click at [263, 106] on icon "user-add" at bounding box center [261, 105] width 6 height 6
click at [268, 86] on span "[PERSON_NAME]" at bounding box center [286, 86] width 41 height 6
type input "0978353973"
type input "[PERSON_NAME]"
click at [266, 146] on input "text" at bounding box center [269, 147] width 101 height 12
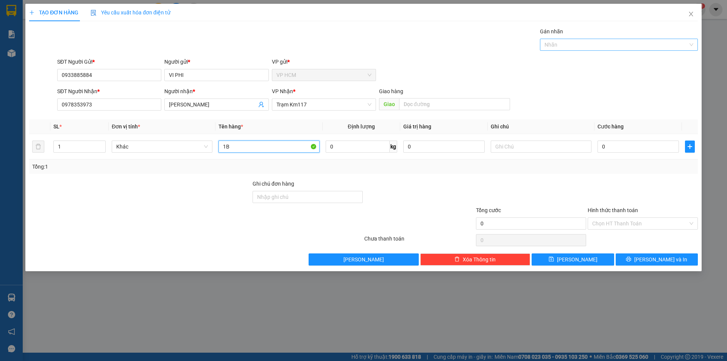
click at [587, 44] on div at bounding box center [615, 44] width 147 height 9
type input "1B"
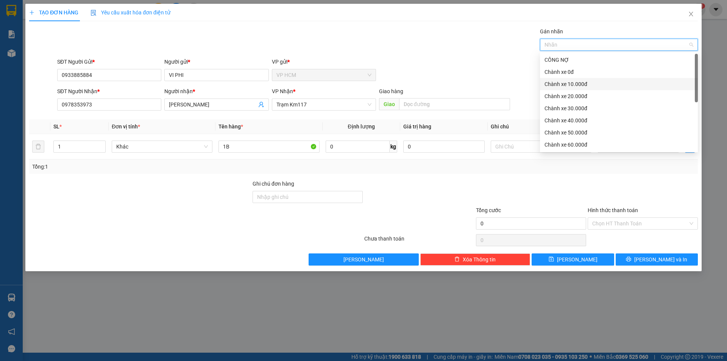
click at [589, 78] on div "Chành xe 10.000đ" at bounding box center [619, 84] width 158 height 12
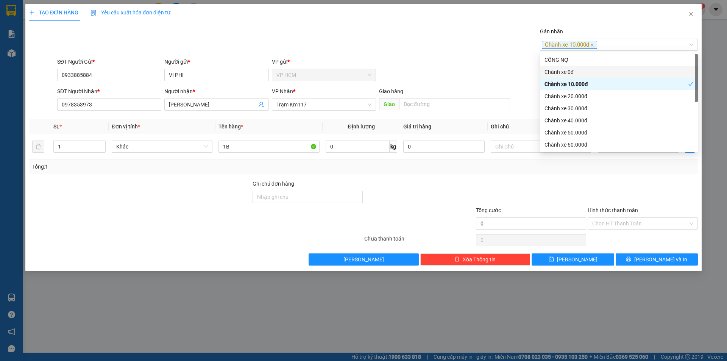
click at [418, 46] on div "Gán nhãn Chành xe 10.000đ" at bounding box center [378, 40] width 644 height 27
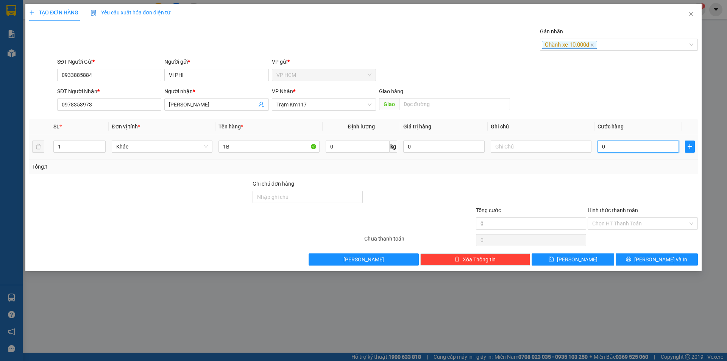
click at [650, 150] on input "0" at bounding box center [638, 147] width 81 height 12
type input "6"
type input "60"
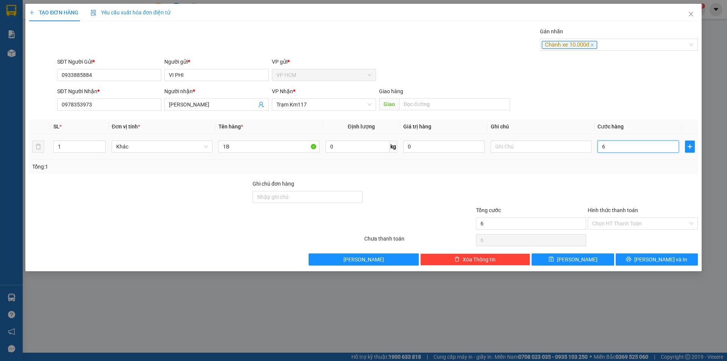
type input "60"
type input "60.000"
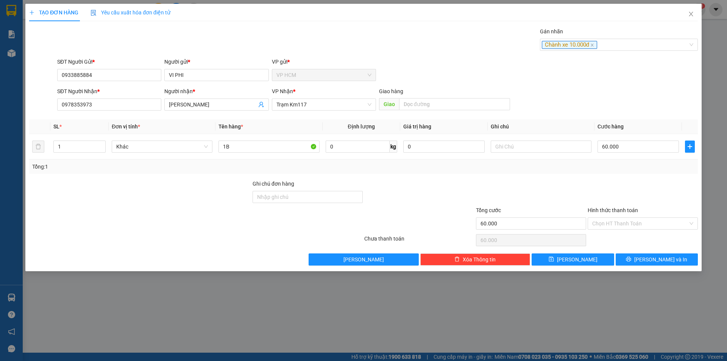
click at [636, 173] on div "Tổng: 1" at bounding box center [363, 166] width 669 height 14
click at [632, 233] on div "Chọn HT Thanh Toán" at bounding box center [643, 240] width 112 height 15
click at [631, 225] on input "Hình thức thanh toán" at bounding box center [641, 223] width 96 height 11
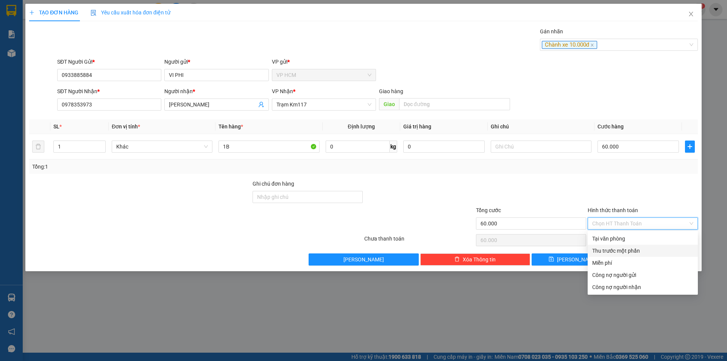
click at [626, 247] on div "Thu trước một phần" at bounding box center [643, 251] width 101 height 8
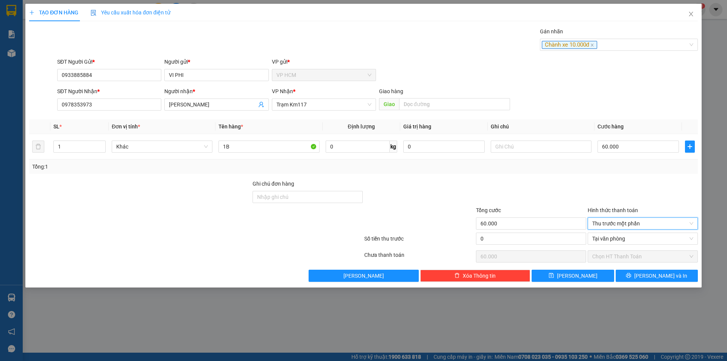
click at [486, 231] on div "Tổng cước 60.000" at bounding box center [531, 219] width 110 height 27
click at [538, 238] on input "0" at bounding box center [531, 239] width 110 height 12
type input "1"
type input "59.999"
type input "10"
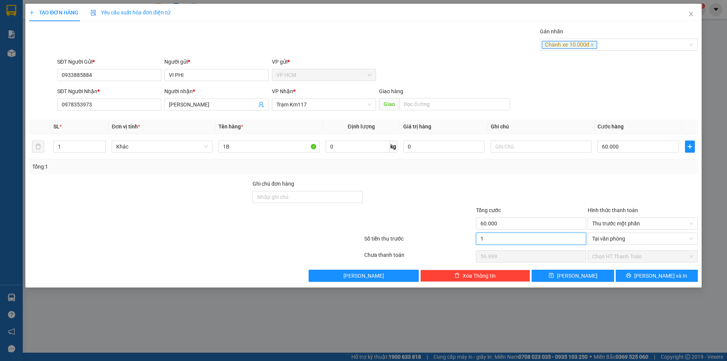
type input "59.990"
type input "10.000"
type input "50.000"
click at [650, 278] on button "[PERSON_NAME] và In" at bounding box center [657, 276] width 82 height 12
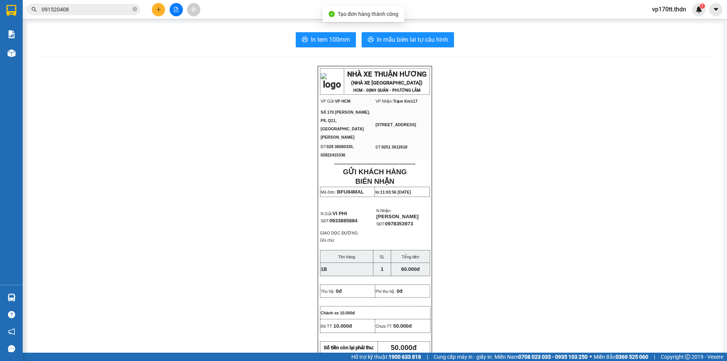
click at [396, 56] on div "In tem 100mm In mẫu biên lai tự cấu hình NHÀ XE THUẬN HƯƠNG (NHÀ XE [GEOGRAPHIC…" at bounding box center [375, 336] width 696 height 626
click at [400, 43] on span "In mẫu biên lai tự cấu hình" at bounding box center [412, 39] width 71 height 9
click at [165, 5] on div at bounding box center [176, 9] width 57 height 13
click at [158, 8] on icon "plus" at bounding box center [158, 9] width 5 height 5
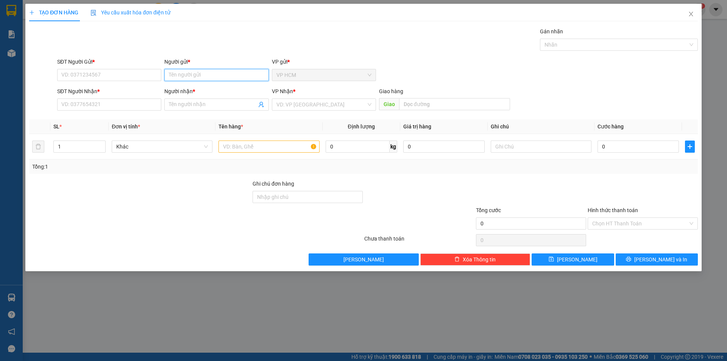
click at [200, 77] on input "Người gửi *" at bounding box center [216, 75] width 104 height 12
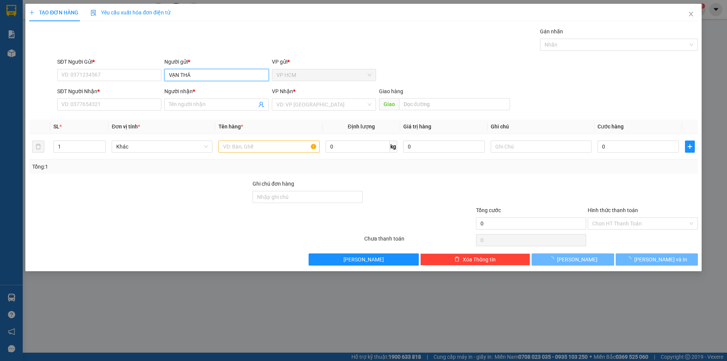
type input "VẠN THÁI"
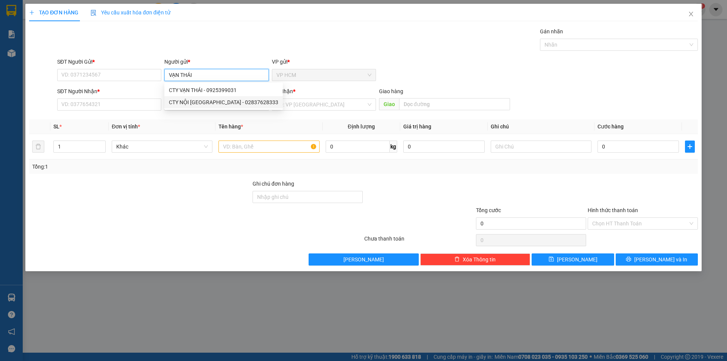
click at [216, 102] on div "CTY NỘI [GEOGRAPHIC_DATA] - 02837628333" at bounding box center [223, 102] width 109 height 8
type input "02837628333"
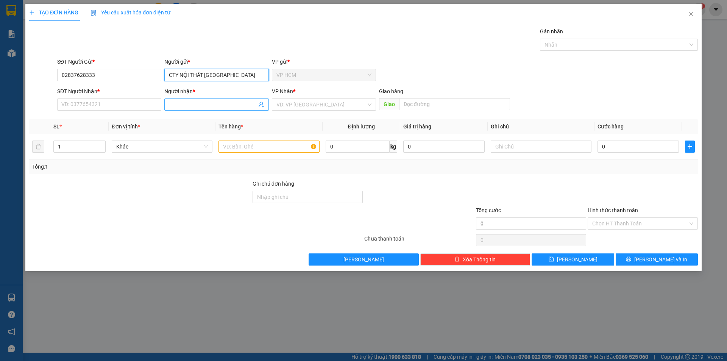
type input "CTY NỘI THẤT [GEOGRAPHIC_DATA]"
click at [262, 104] on icon "user-add" at bounding box center [261, 105] width 6 height 6
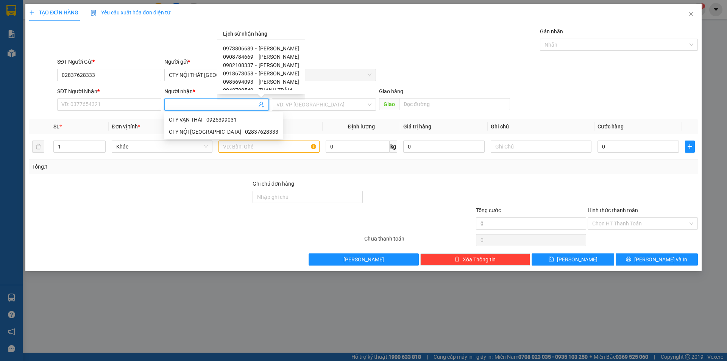
click at [273, 87] on span "THANH TRÂM" at bounding box center [275, 90] width 33 height 6
type input "0948700549"
type input "THANH TRÂM"
type input "[PERSON_NAME]"
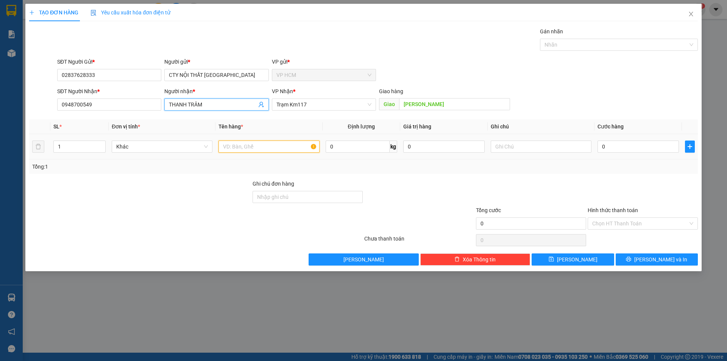
click at [291, 150] on input "text" at bounding box center [269, 147] width 101 height 12
click at [630, 40] on div "Nhãn" at bounding box center [619, 45] width 158 height 12
type input "1C"
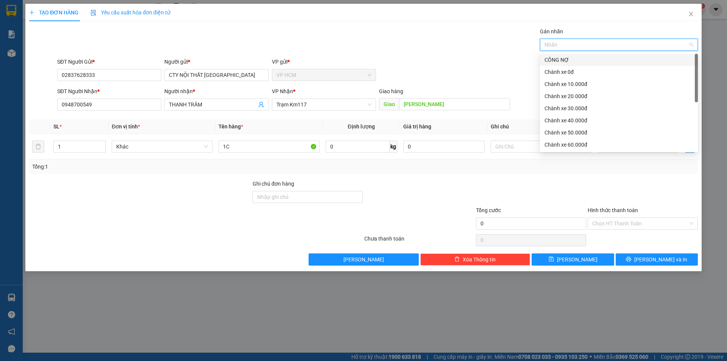
click at [584, 60] on div "CÔNG NỢ" at bounding box center [619, 60] width 149 height 8
click at [581, 78] on div "Chành xe 10.000đ" at bounding box center [619, 84] width 158 height 12
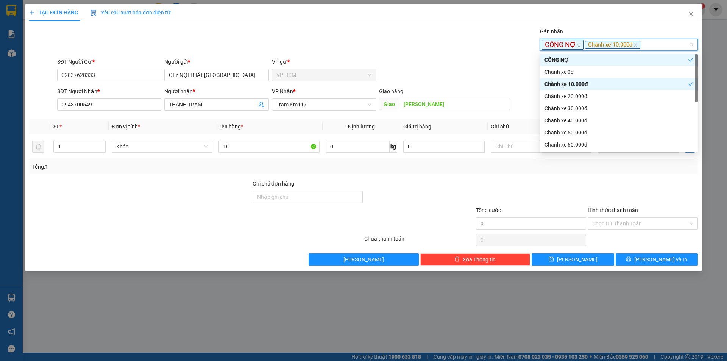
click at [397, 42] on div "Gán nhãn CÔNG NỢ Chành xe 10.000đ" at bounding box center [378, 40] width 644 height 27
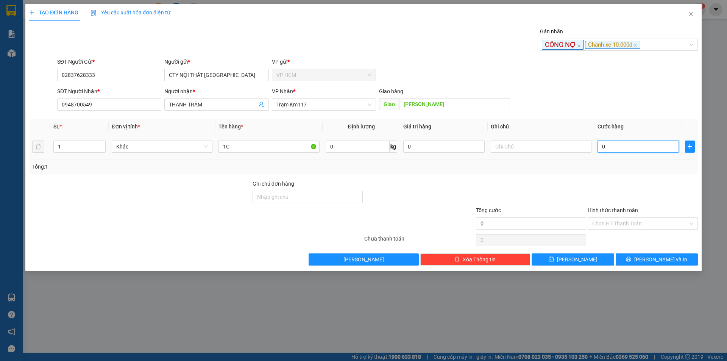
click at [658, 147] on input "0" at bounding box center [638, 147] width 81 height 12
type input "3"
type input "30"
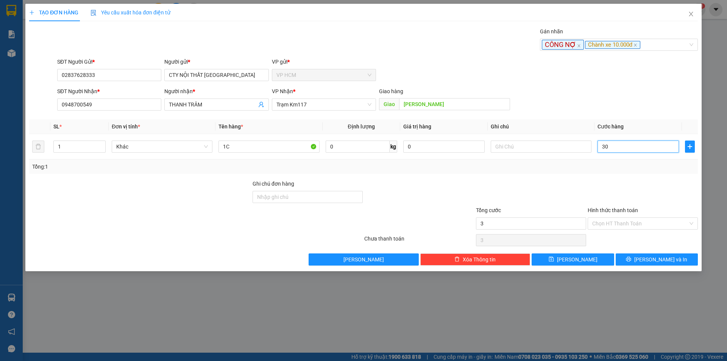
type input "30"
type input "30.000"
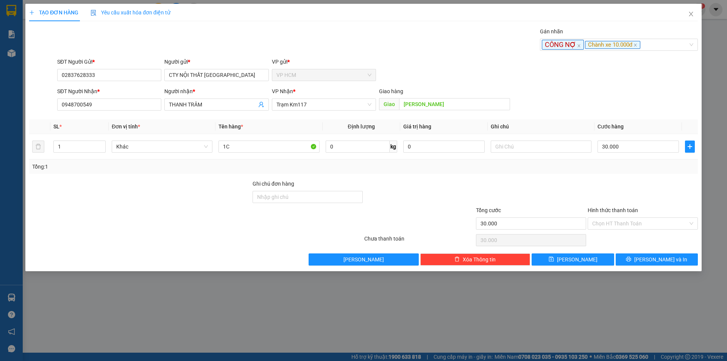
click at [634, 178] on div "Transit Pickup Surcharge Ids Transit Deliver Surcharge Ids Transit Deliver Surc…" at bounding box center [363, 146] width 669 height 238
click at [616, 229] on div "Chọn HT Thanh Toán" at bounding box center [643, 223] width 110 height 12
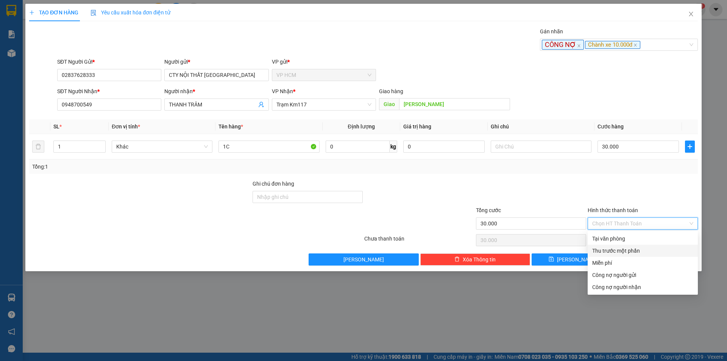
click at [608, 250] on div "Thu trước một phần" at bounding box center [643, 251] width 101 height 8
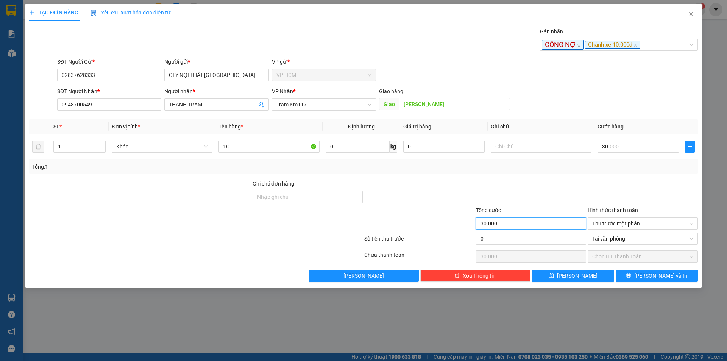
click at [509, 226] on input "30.000" at bounding box center [531, 223] width 110 height 12
click at [511, 238] on input "0" at bounding box center [531, 239] width 110 height 12
type input "1"
type input "29.999"
type input "10"
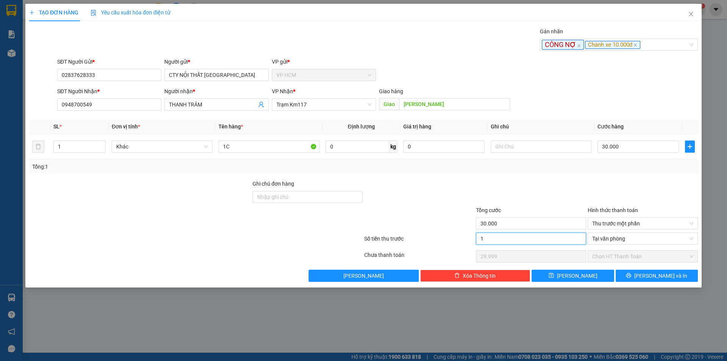
type input "29.990"
type input "10.000"
type input "20.000"
click at [535, 180] on div at bounding box center [531, 193] width 112 height 27
click at [613, 152] on input "30.000" at bounding box center [638, 147] width 81 height 12
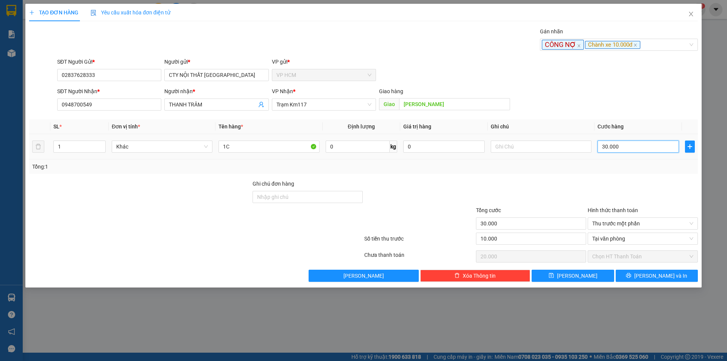
type input "3"
type input "-9.997"
type input "35"
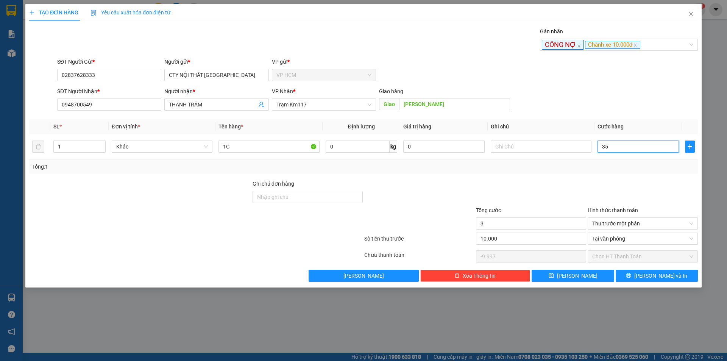
type input "-9.965"
type input "35.000"
type input "25.000"
click at [607, 170] on div "Tổng: 1" at bounding box center [363, 167] width 663 height 8
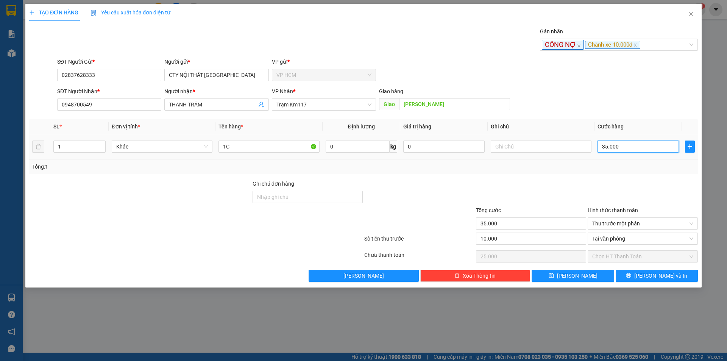
click at [628, 147] on input "35.000" at bounding box center [638, 147] width 81 height 12
click at [619, 173] on div "Tổng: 1" at bounding box center [363, 166] width 669 height 14
click at [657, 273] on span "[PERSON_NAME] và In" at bounding box center [661, 276] width 53 height 8
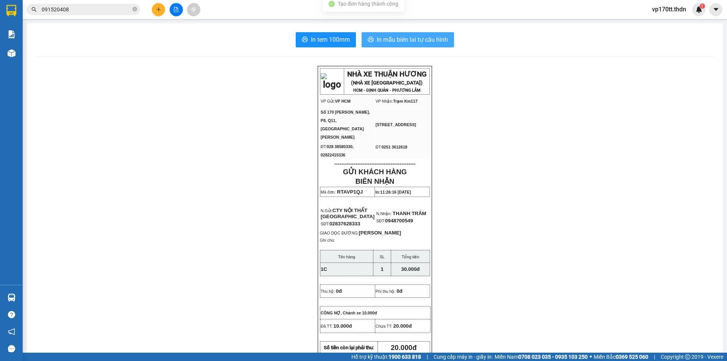
click at [403, 47] on div "In tem 100mm In mẫu biên lai tự cấu hình NHÀ XE THUẬN HƯƠNG (NHÀ XE [GEOGRAPHIC…" at bounding box center [375, 351] width 696 height 656
click at [413, 43] on span "In mẫu biên lai tự cấu hình" at bounding box center [412, 39] width 71 height 9
